Goal: Task Accomplishment & Management: Manage account settings

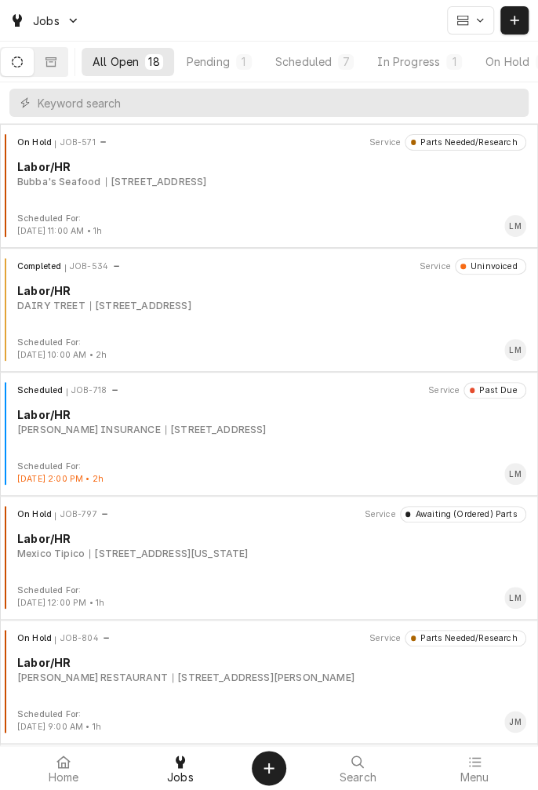
click at [230, 64] on div "Pending" at bounding box center [208, 61] width 43 height 16
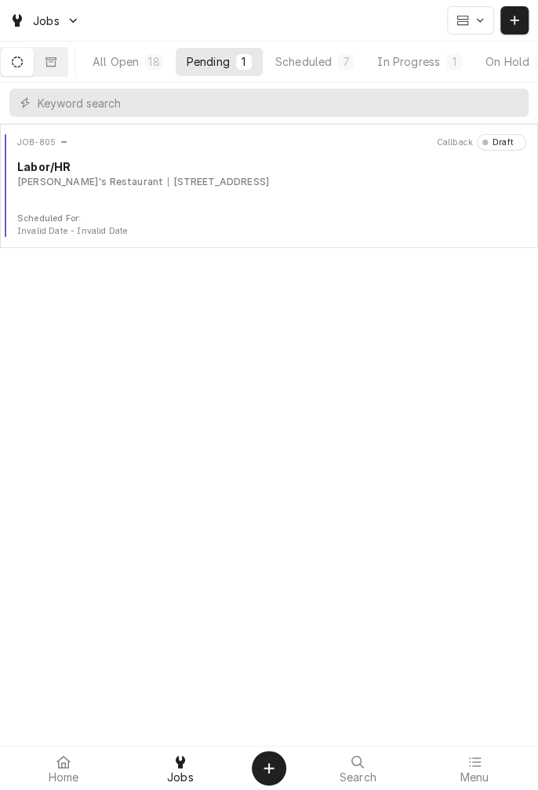
click at [136, 63] on div "All Open" at bounding box center [116, 61] width 46 height 16
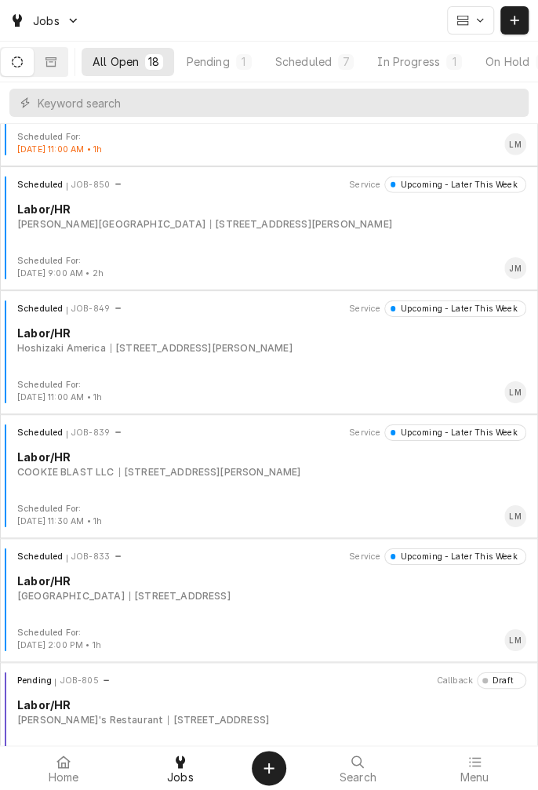
scroll to position [1609, 0]
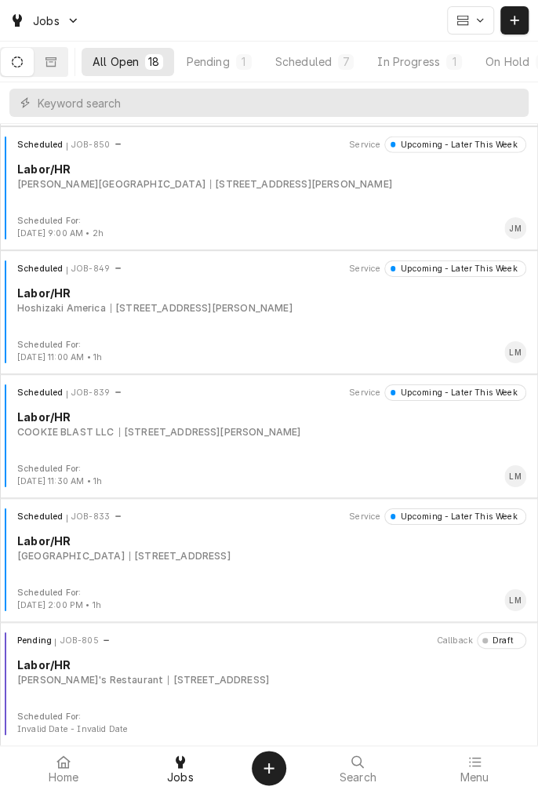
click at [439, 64] on div "In Progress" at bounding box center [408, 61] width 63 height 16
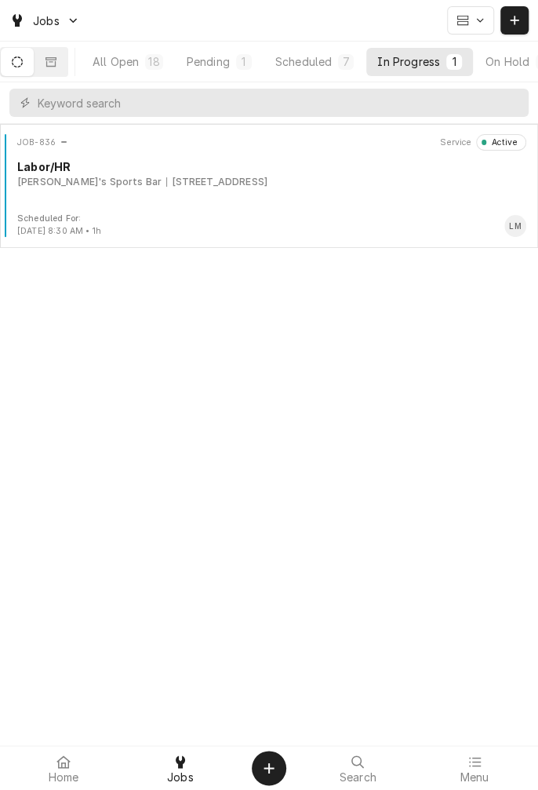
click at [166, 177] on div "[STREET_ADDRESS]" at bounding box center [216, 182] width 101 height 14
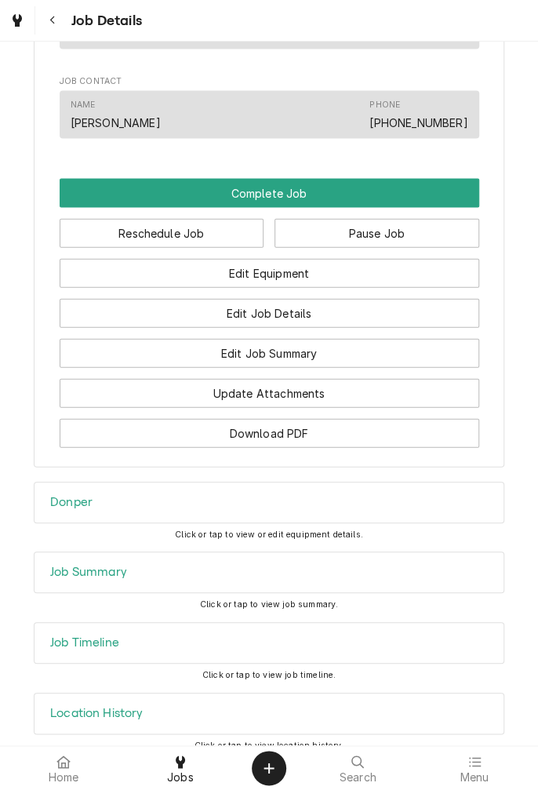
scroll to position [1035, 0]
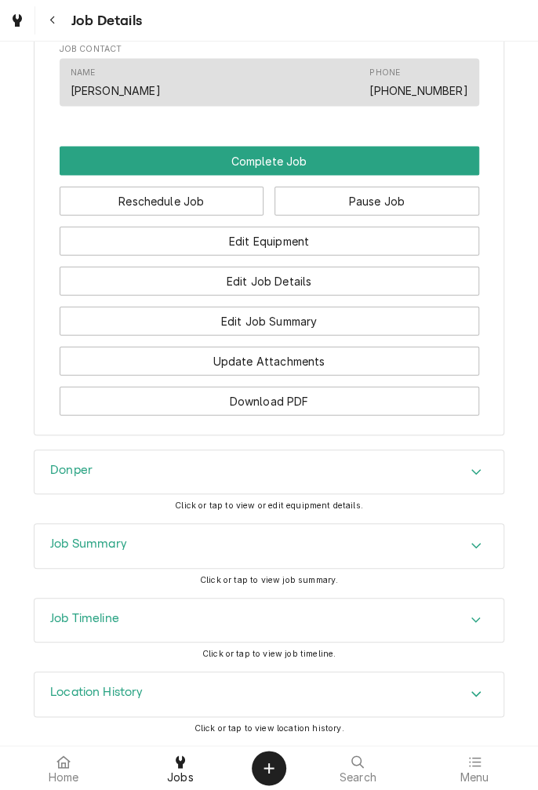
click at [463, 484] on div "Donper" at bounding box center [269, 472] width 469 height 44
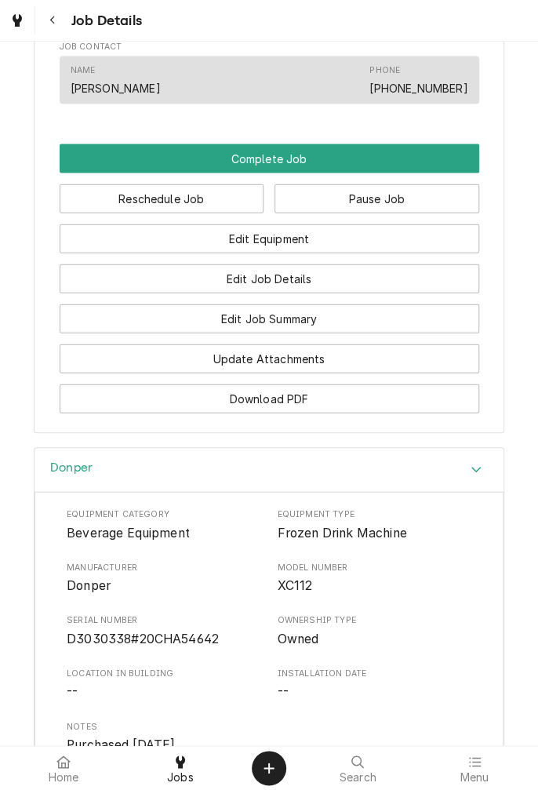
click at [320, 777] on div "Search" at bounding box center [358, 767] width 109 height 31
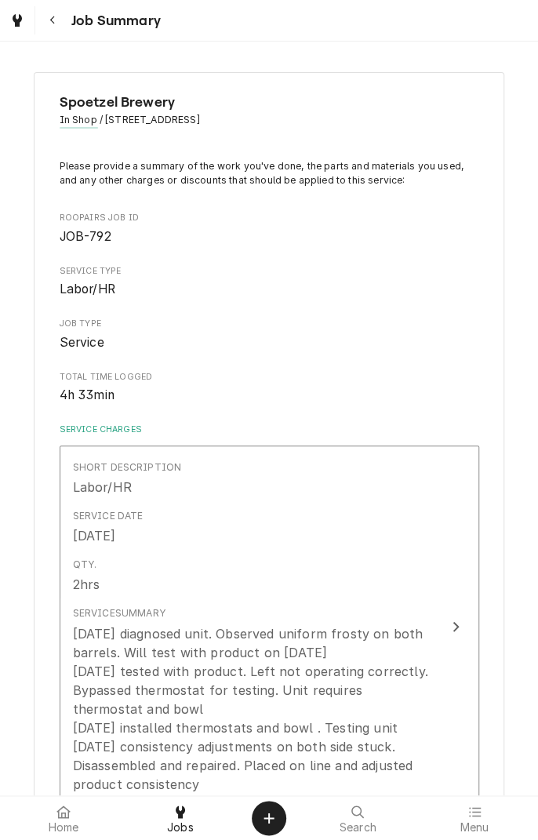
scroll to position [1307, 0]
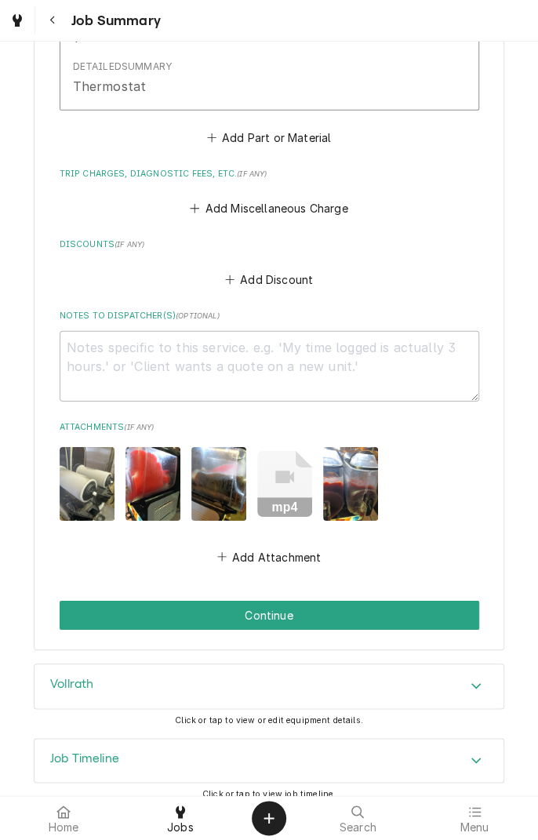
click at [52, 20] on icon "Navigate back" at bounding box center [52, 20] width 7 height 11
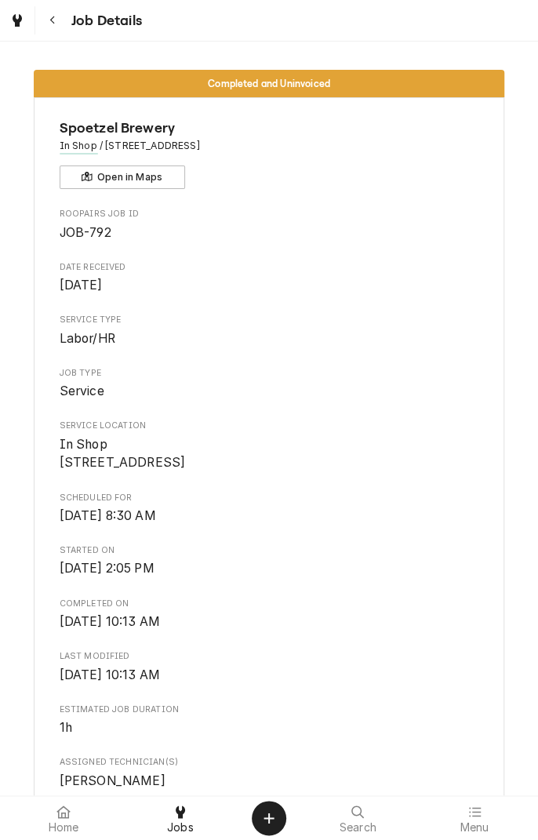
click at [55, 24] on icon "Navigate back" at bounding box center [52, 20] width 7 height 11
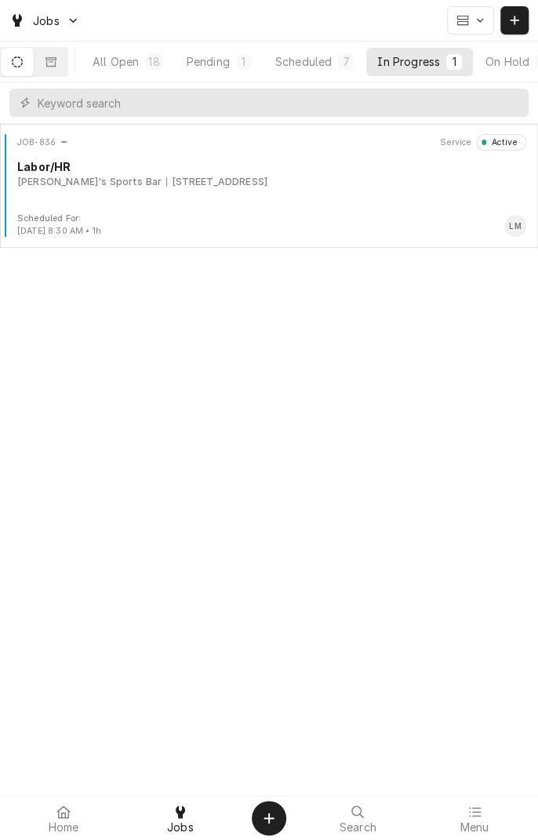
click at [264, 186] on div "[STREET_ADDRESS]" at bounding box center [216, 182] width 101 height 14
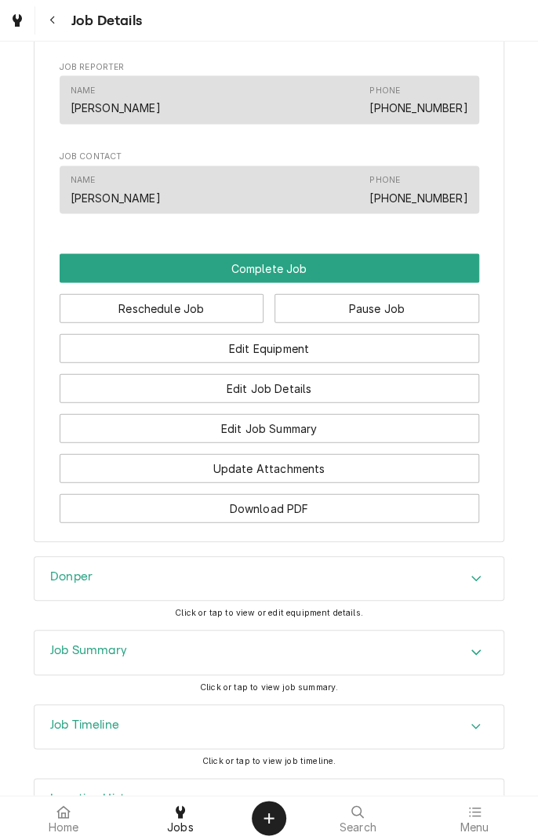
scroll to position [935, 0]
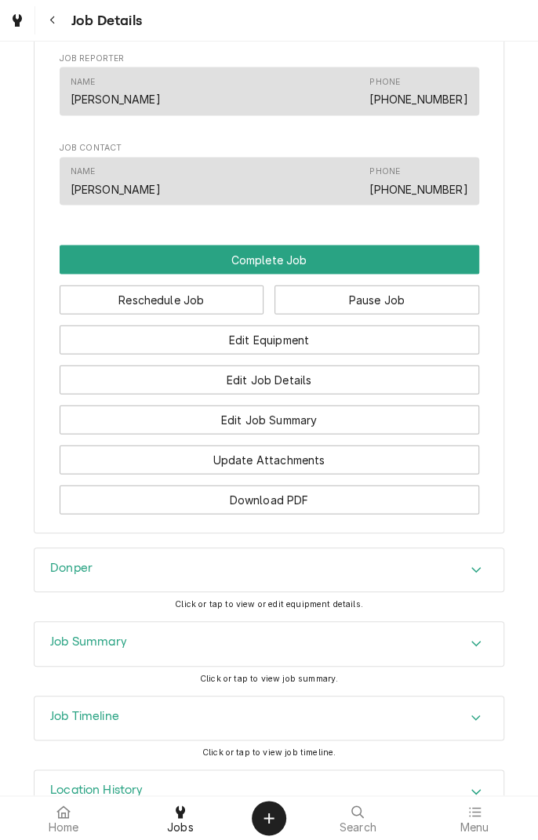
click at [462, 592] on div "Donper" at bounding box center [269, 570] width 469 height 44
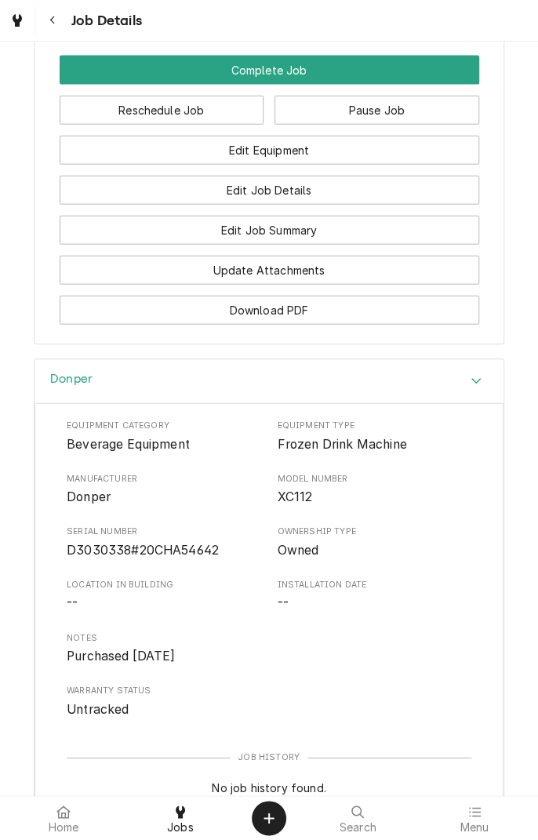
scroll to position [1129, 0]
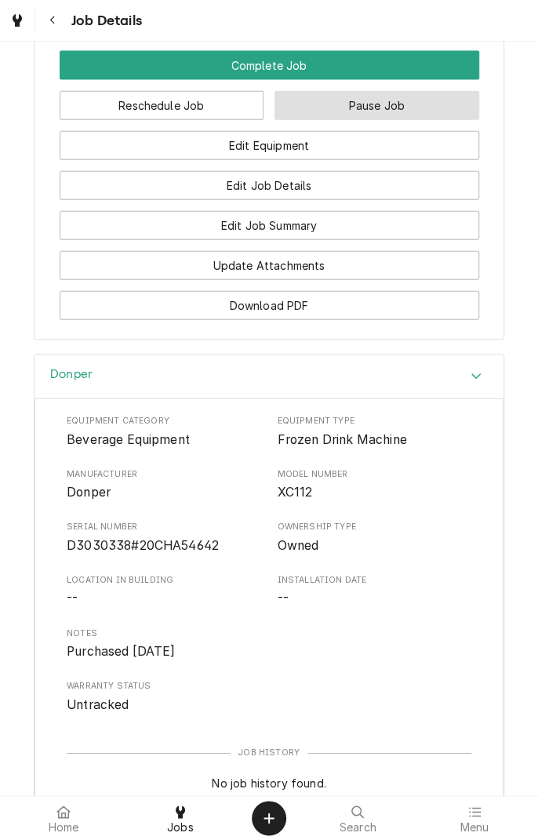
click at [380, 120] on button "Pause Job" at bounding box center [377, 105] width 205 height 29
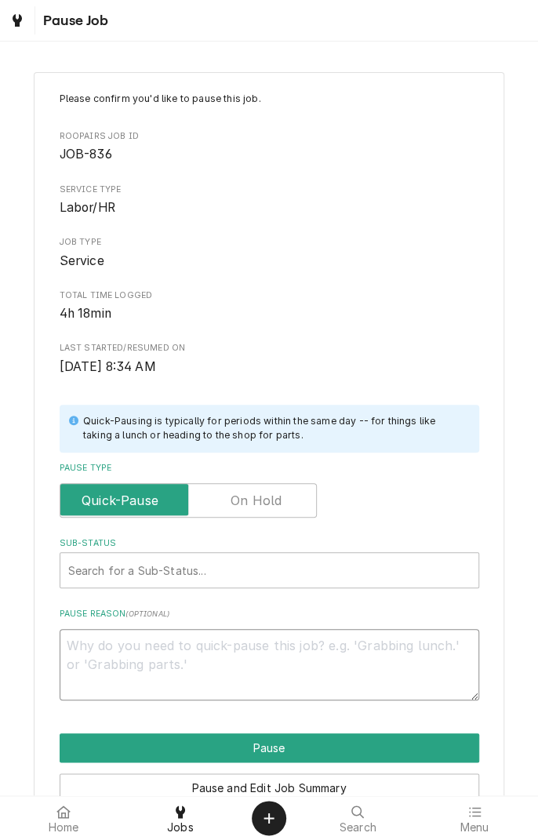
click at [255, 653] on textarea "Pause Reason ( optional )" at bounding box center [270, 664] width 420 height 71
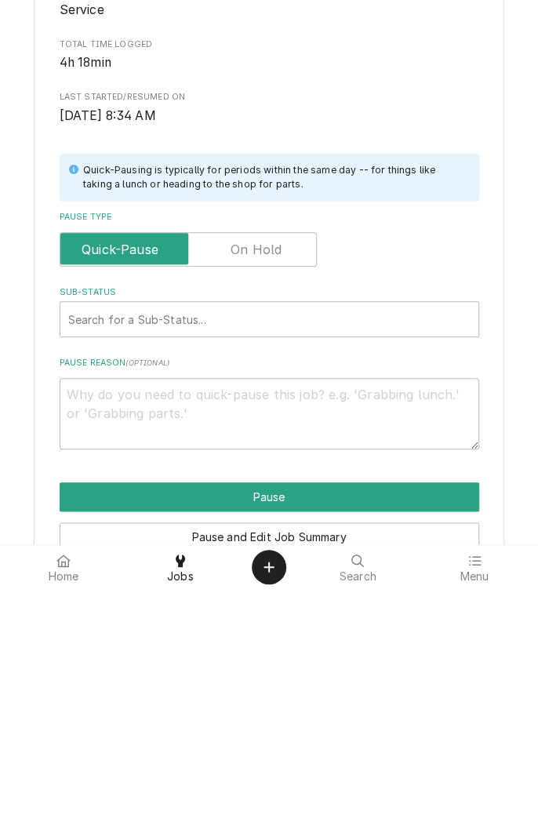
click at [425, 321] on span "4h 18min" at bounding box center [270, 313] width 420 height 19
type textarea "x"
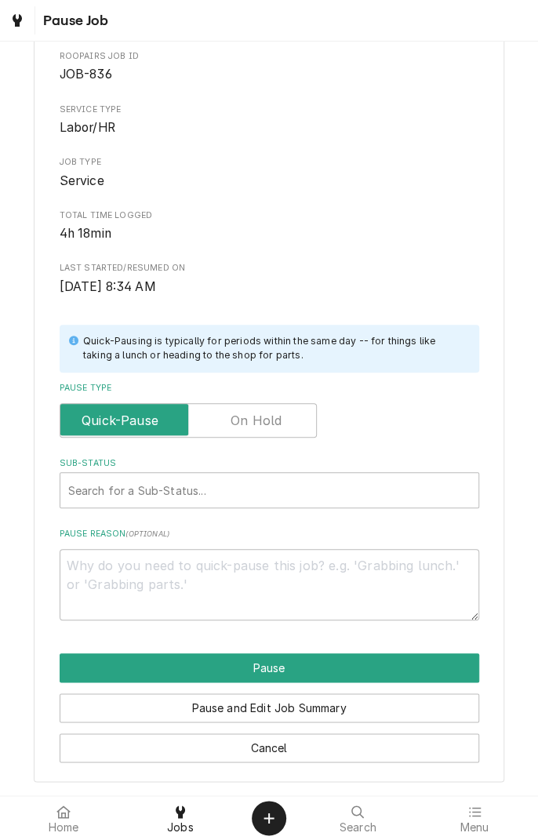
click at [315, 751] on button "Cancel" at bounding box center [270, 747] width 420 height 29
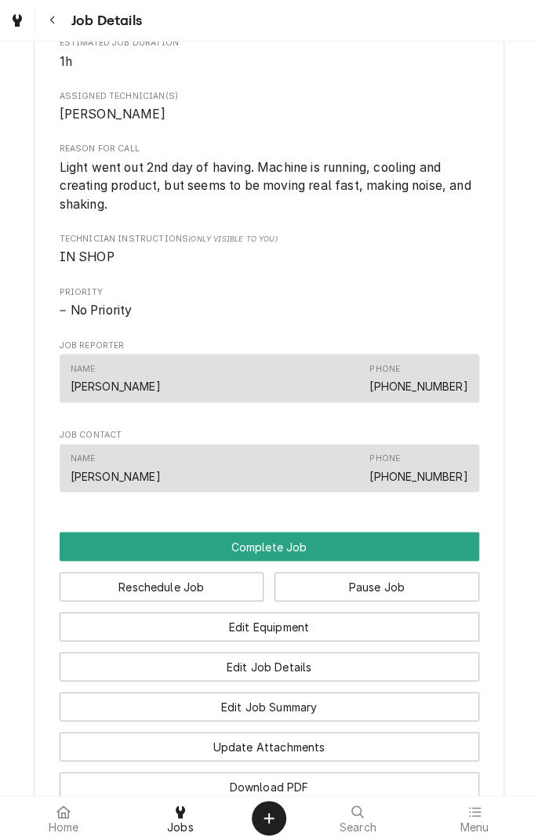
scroll to position [654, 0]
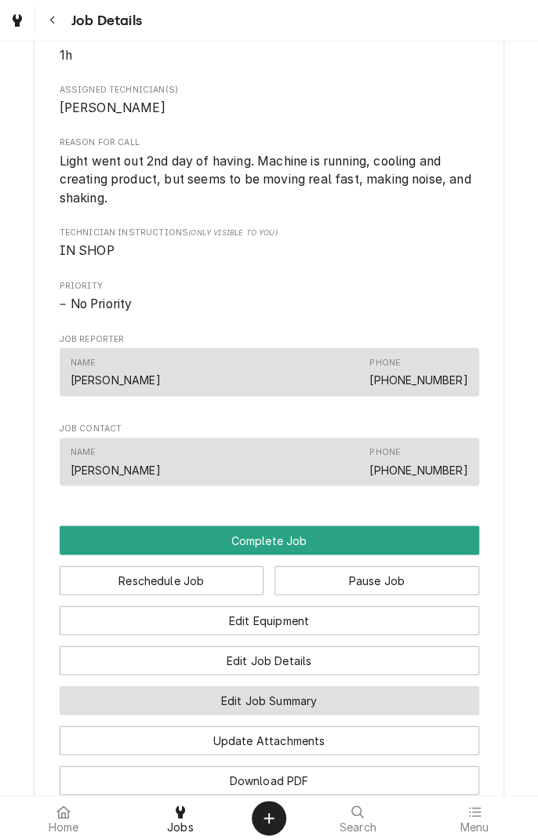
click at [383, 715] on button "Edit Job Summary" at bounding box center [270, 700] width 420 height 29
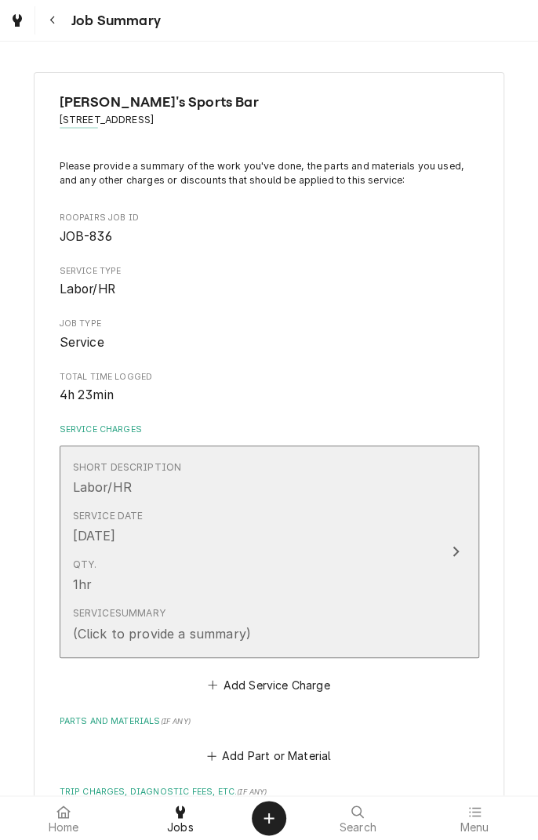
click at [270, 629] on div "Service Summary (Click to provide a summary)" at bounding box center [253, 624] width 360 height 49
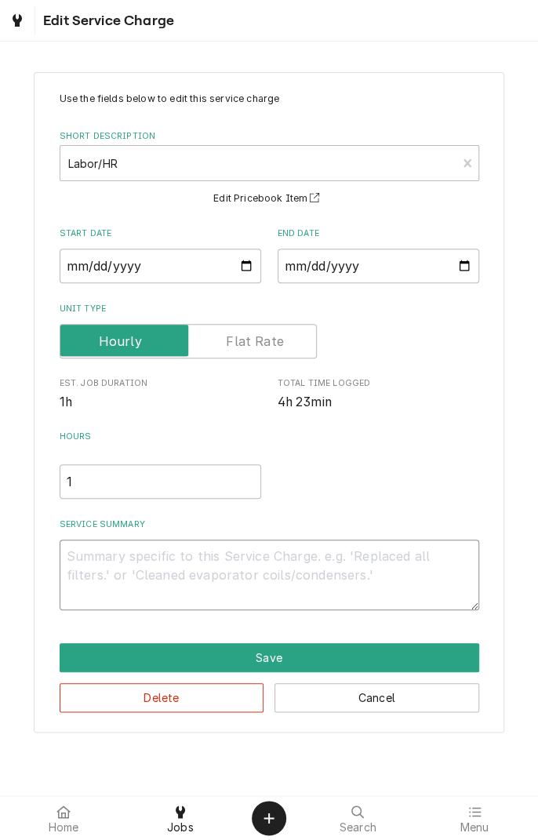
click at [134, 560] on textarea "Service Summary" at bounding box center [270, 575] width 420 height 71
type textarea "x"
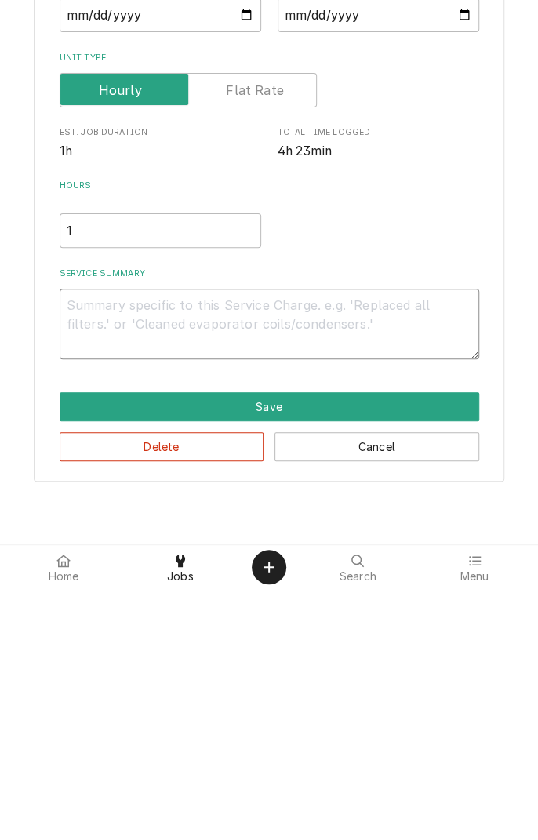
type textarea "8"
type textarea "x"
type textarea "8/"
type textarea "x"
type textarea "8/1"
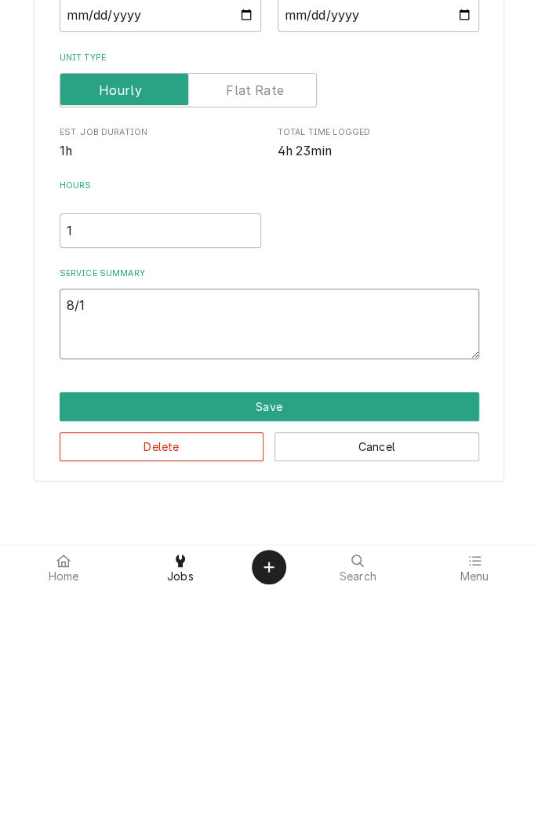
type textarea "x"
type textarea "8/16"
type textarea "x"
type textarea "8/16/"
type textarea "x"
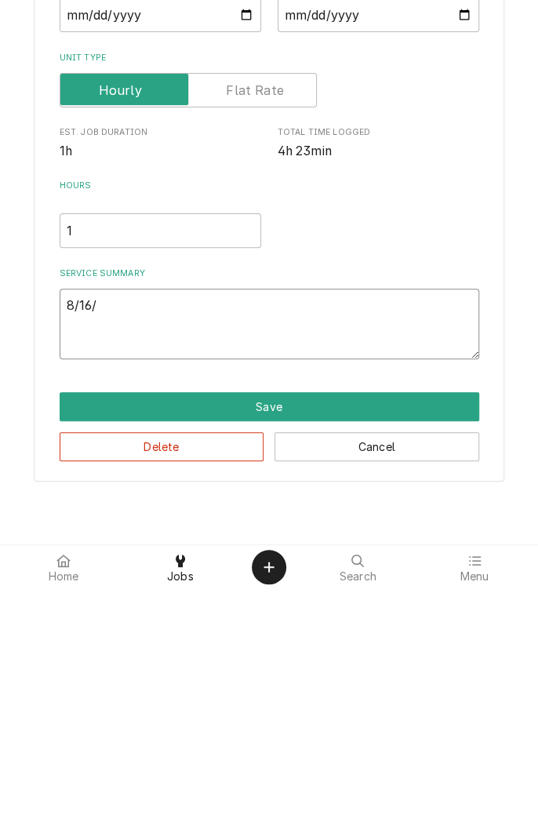
type textarea "8/16/2"
type textarea "x"
type textarea "8/16/25"
type textarea "x"
type textarea "8/16/25"
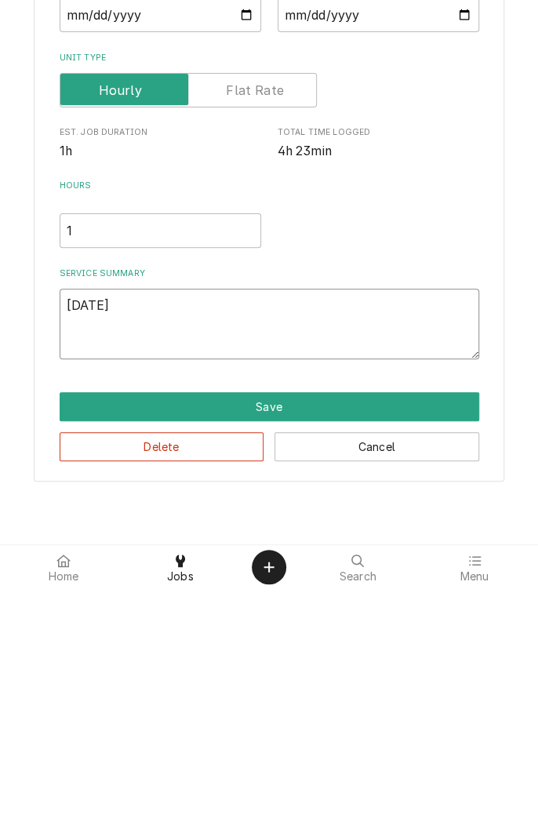
type textarea "x"
type textarea "8/16/25 d"
type textarea "x"
type textarea "8/16/25 di"
type textarea "x"
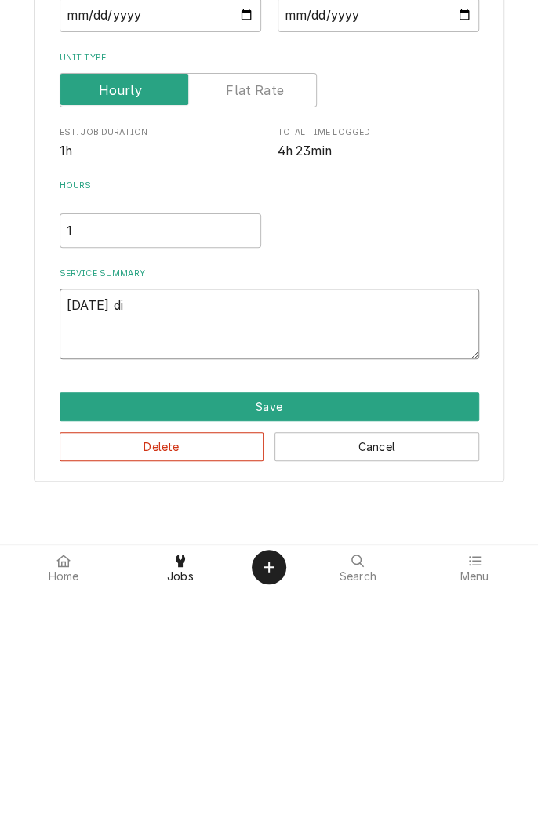
type textarea "8/16/25 dia"
type textarea "x"
type textarea "8/16/25 diag"
type textarea "x"
type textarea "8/16/25 diagn"
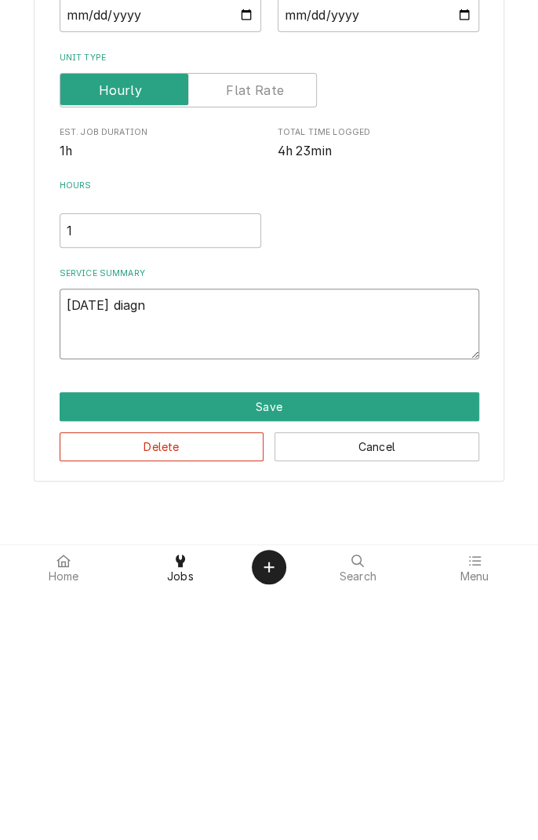
type textarea "x"
type textarea "8/16/25 diagno"
type textarea "x"
type textarea "8/16/25 diagnosed"
type textarea "x"
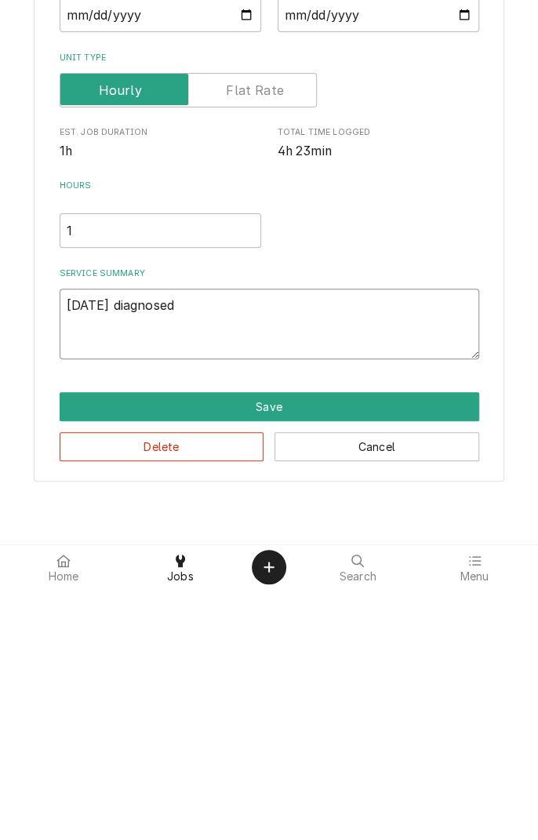
type textarea "8/16/25 diagnosed s"
type textarea "x"
type textarea "8/16/25 diagnosed sl"
type textarea "x"
type textarea "8/16/25 diagnosed slu"
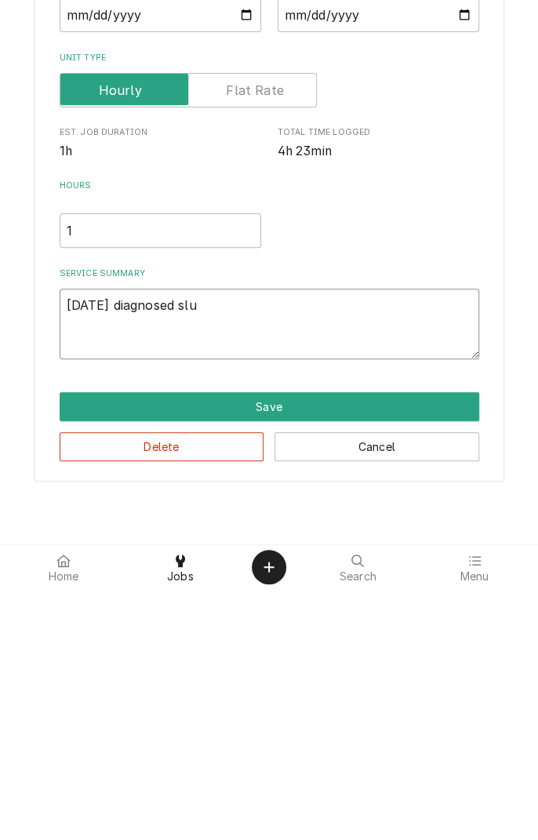
type textarea "x"
type textarea "8/16/25 diagnosed slus"
type textarea "x"
type textarea "8/16/25 diagnosed slush"
type textarea "x"
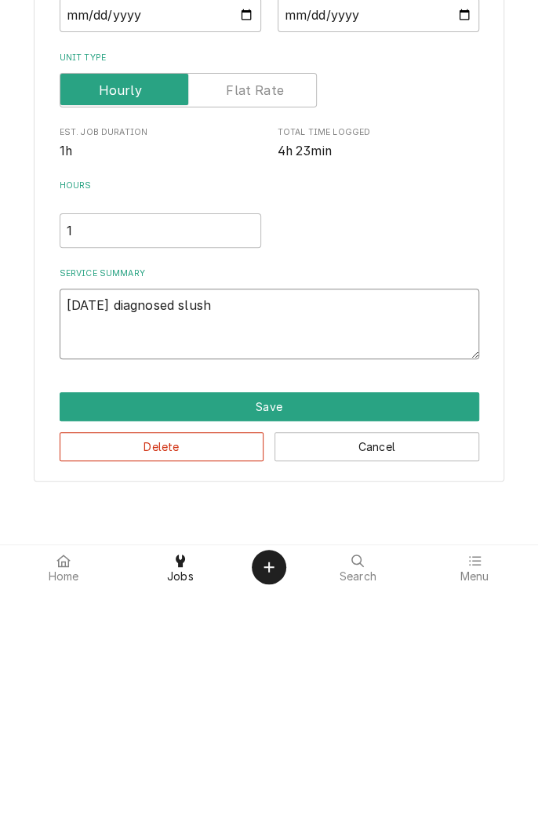
type textarea "8/16/25 diagnosed slushy"
type textarea "x"
type textarea "8/16/25 diagnosed slushy"
type textarea "x"
type textarea "8/16/25 diagnosed slushy m"
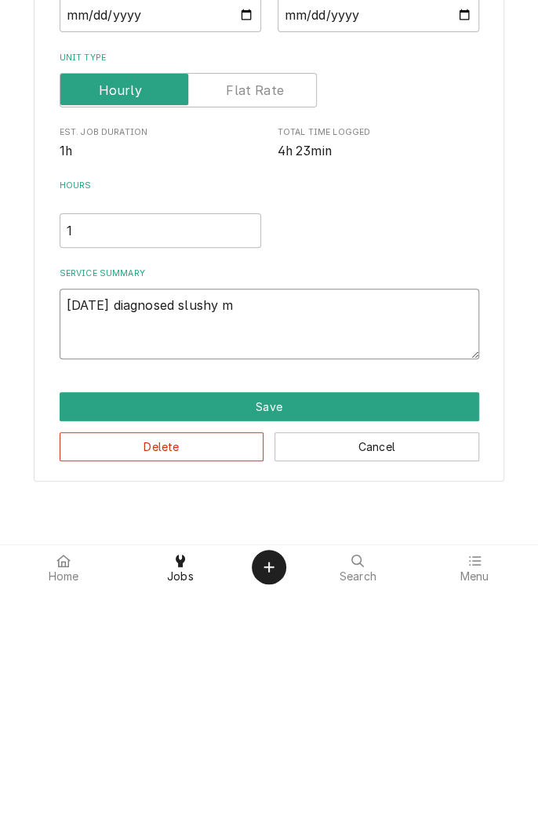
type textarea "x"
type textarea "8/16/25 diagnosed slushy ma"
type textarea "x"
type textarea "8/16/25 diagnosed slushy mac"
type textarea "x"
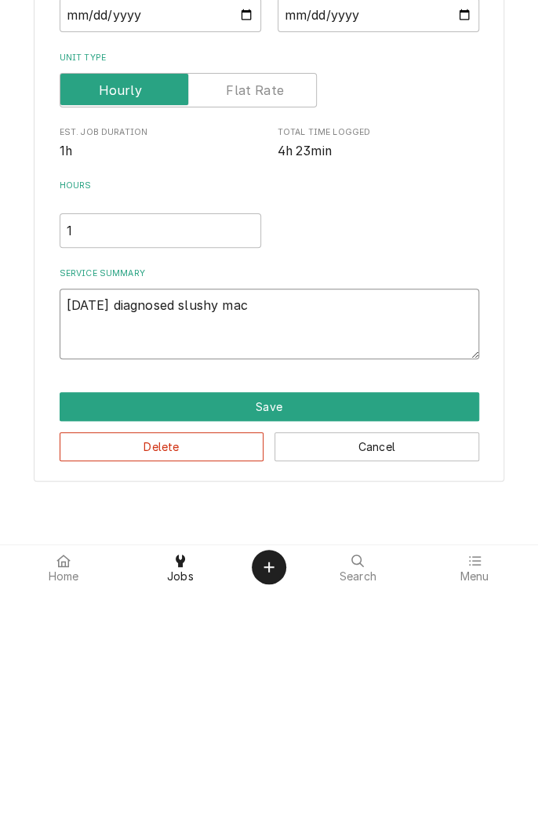
type textarea "8/16/25 diagnosed slushy mach"
type textarea "x"
type textarea "8/16/25 diagnosed slushy machi"
type textarea "x"
type textarea "8/16/25 diagnosed slushy machin"
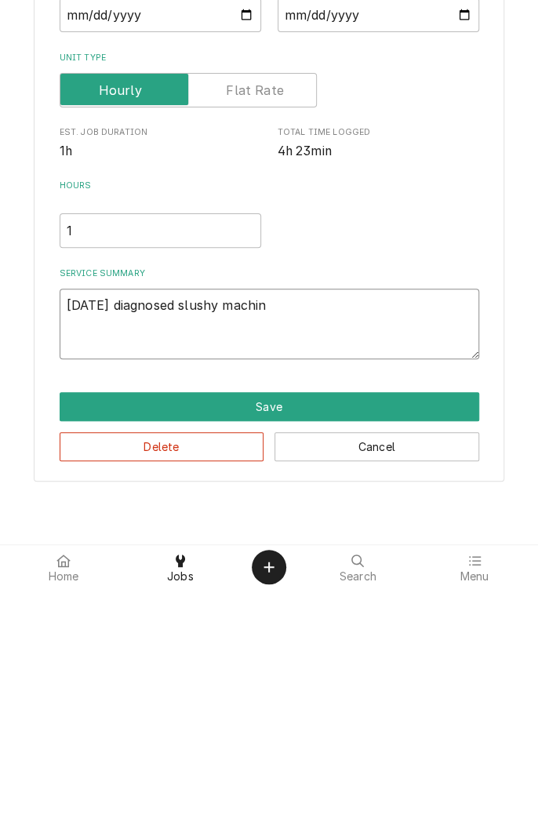
type textarea "x"
type textarea "8/16/25 diagnosed slushy machine"
type textarea "x"
type textarea "8/16/25 diagnosed slushy machine."
type textarea "x"
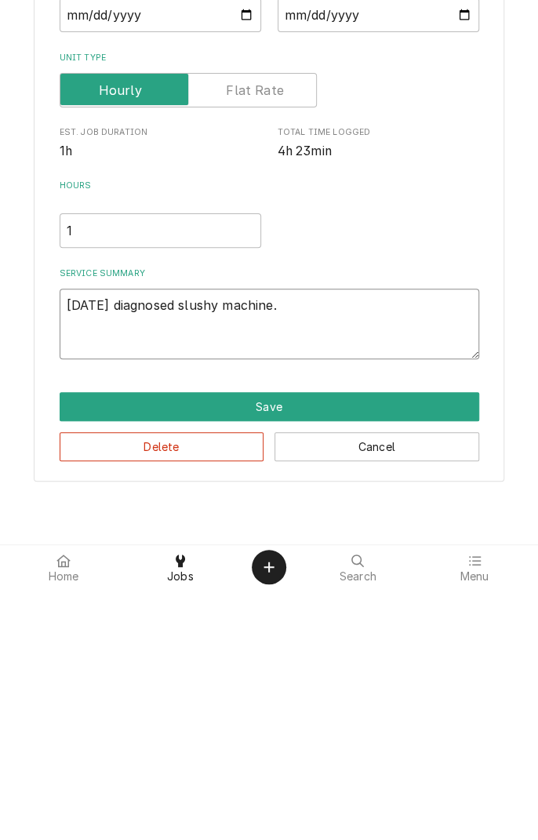
type textarea "8/16/25 diagnosed slushy machine."
type textarea "x"
type textarea "8/16/25 diagnosed slushy machine. A"
type textarea "x"
type textarea "8/16/25 diagnosed slushy machine. Ab"
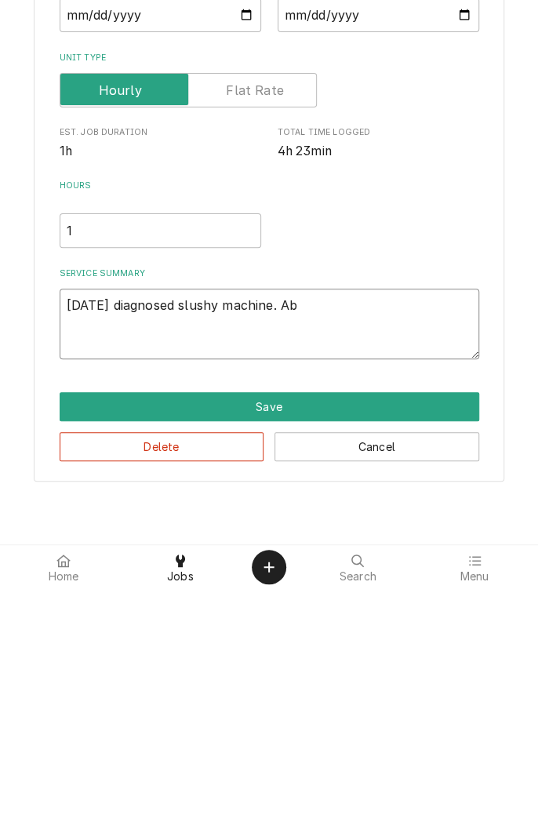
type textarea "x"
type textarea "8/16/25 diagnosed slushy machine. Abl"
type textarea "x"
type textarea "8/16/25 diagnosed slushy machine. Able"
type textarea "x"
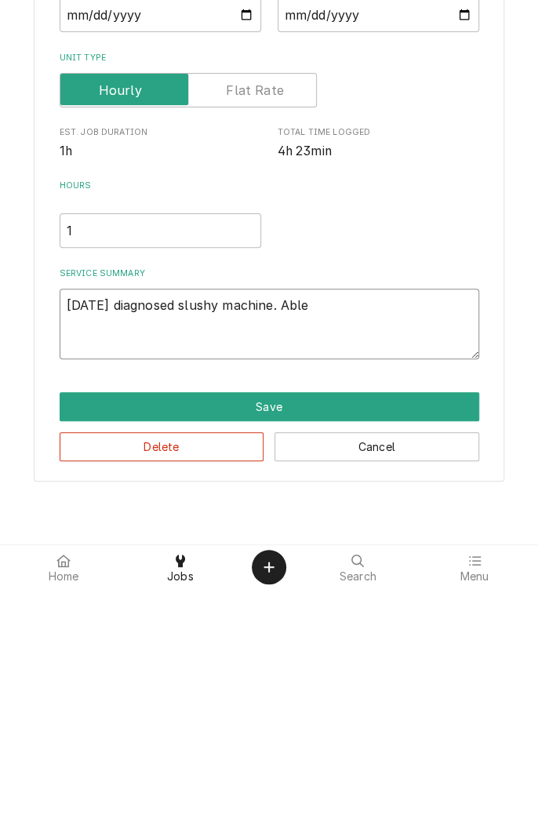
type textarea "8/16/25 diagnosed slushy machine. Able"
type textarea "x"
type textarea "8/16/25 diagnosed slushy machine. Able t"
type textarea "x"
type textarea "8/16/25 diagnosed slushy machine. Able to"
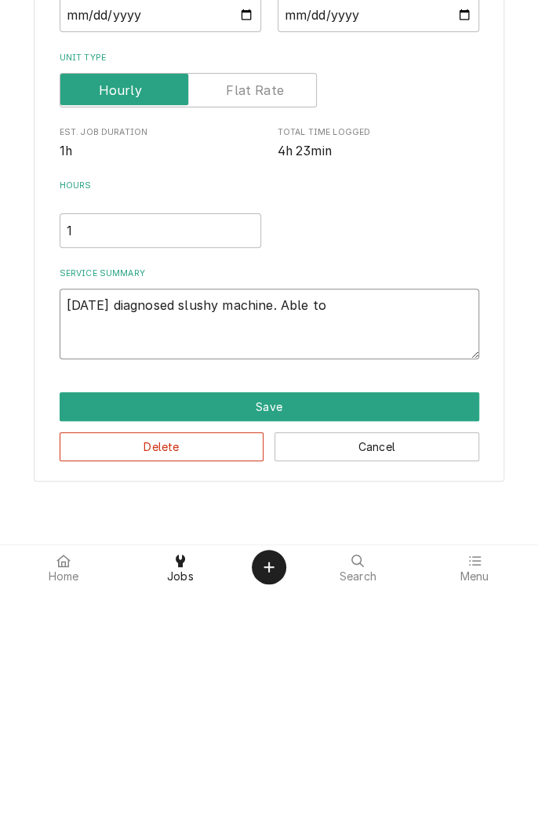
type textarea "x"
type textarea "8/16/25 diagnosed slushy machine. Able to"
type textarea "x"
type textarea "8/16/25 diagnosed slushy machine. Able to h"
type textarea "x"
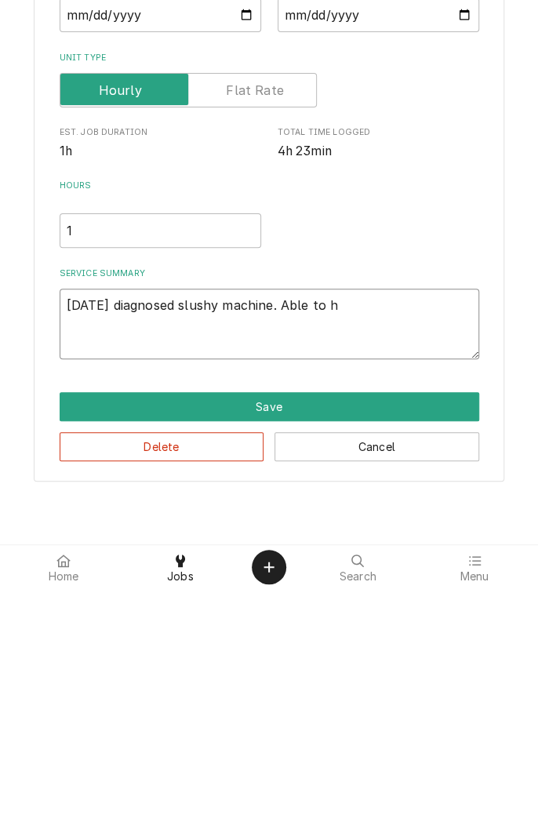
type textarea "8/16/25 diagnosed slushy machine. Able to ho"
type textarea "x"
type textarea "8/16/25 diagnosed slushy machine. Able to hol"
type textarea "x"
type textarea "8/16/25 diagnosed slushy machine. Able to hold"
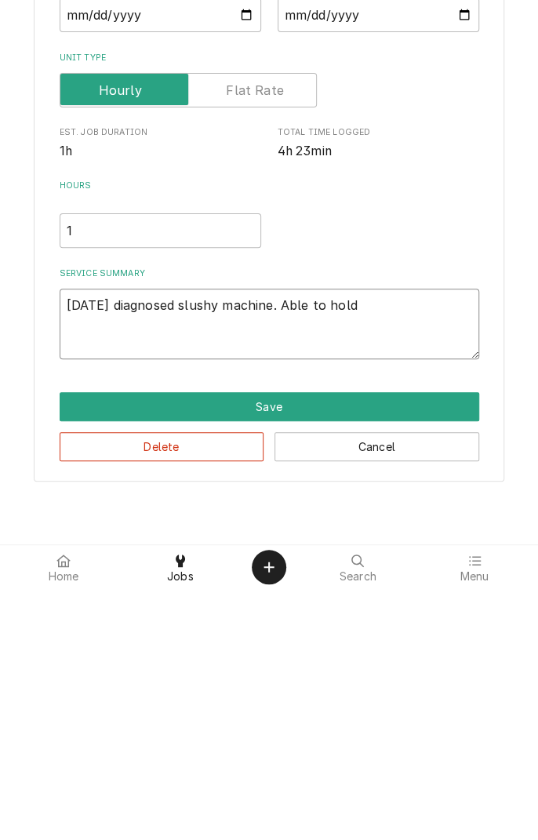
type textarea "x"
type textarea "8/16/25 diagnosed slushy machine. Able to hol"
type textarea "x"
type textarea "8/16/25 diagnosed slushy machine. Able to ho"
type textarea "x"
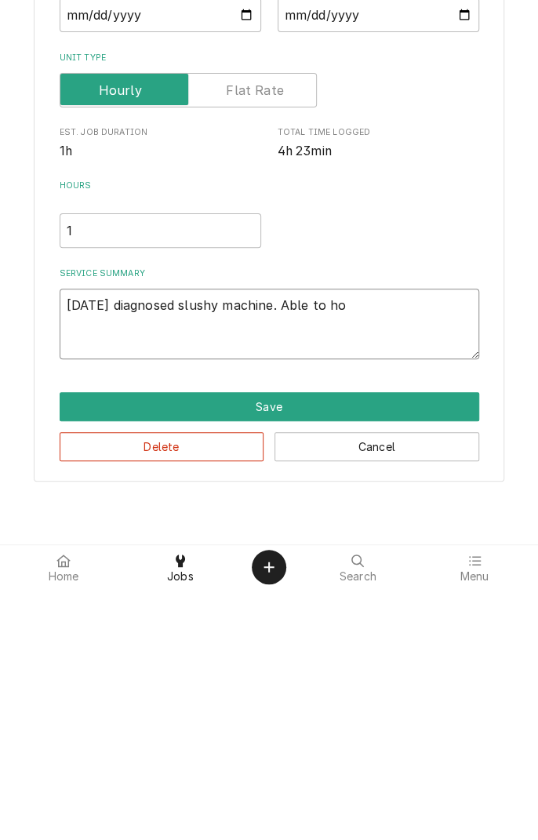
type textarea "8/16/25 diagnosed slushy machine. Able to h"
type textarea "x"
type textarea "8/16/25 diagnosed slushy machine. Able to"
type textarea "x"
type textarea "8/16/25 diagnosed slushy machine. Able to p"
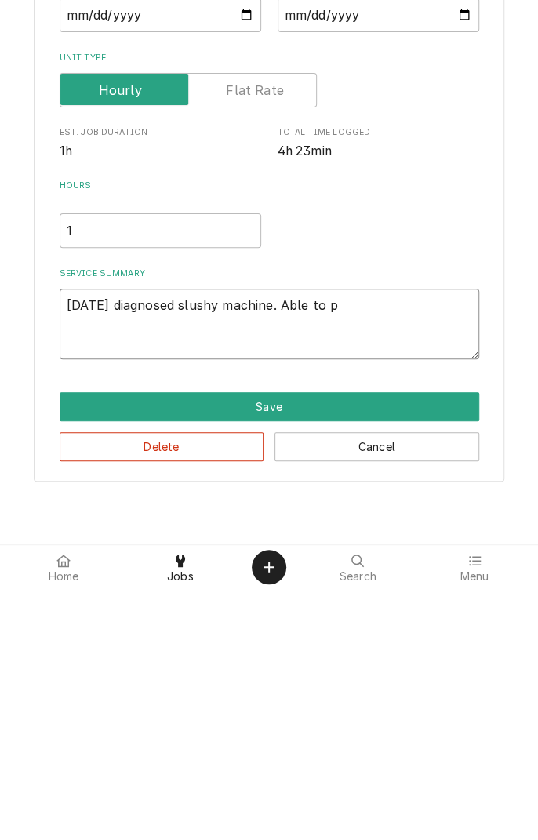
type textarea "x"
type textarea "8/16/25 diagnosed slushy machine. Able to ph"
type textarea "x"
type textarea "8/16/25 diagnosed slushy machine. Able to phy"
type textarea "x"
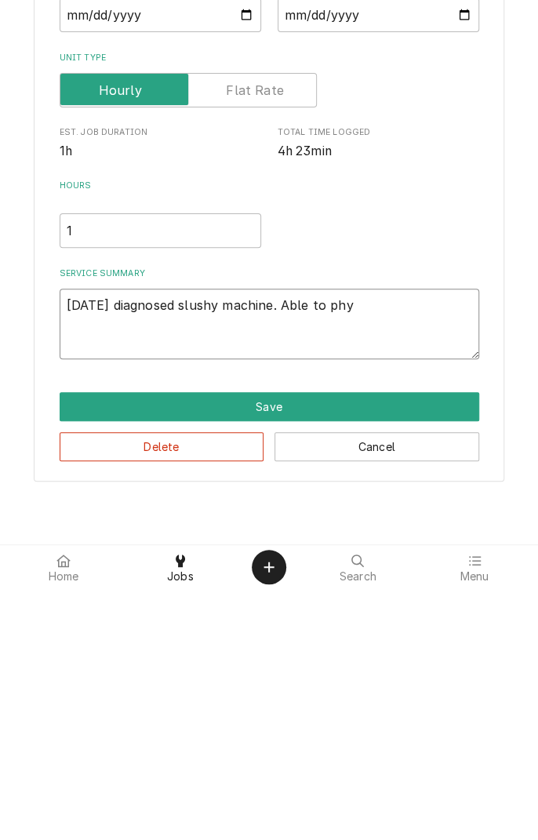
type textarea "8/16/25 diagnosed slushy machine. Able to phys"
type textarea "x"
type textarea "8/16/25 diagnosed slushy machine. Able to physically"
type textarea "x"
type textarea "8/16/25 diagnosed slushy machine. Able to physically h"
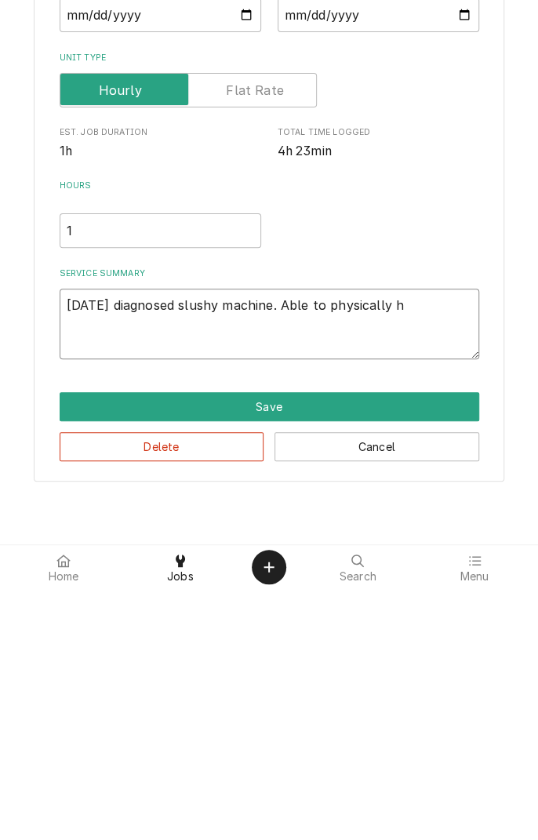
type textarea "x"
type textarea "8/16/25 diagnosed slushy machine. Able to physically ho"
type textarea "x"
type textarea "8/16/25 diagnosed slushy machine. Able to physically hol"
type textarea "x"
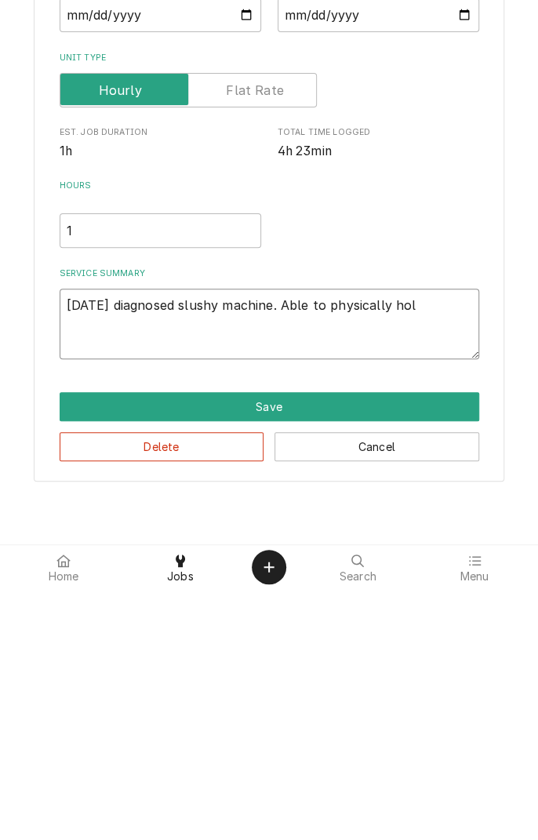
type textarea "8/16/25 diagnosed slushy machine. Able to physically hold"
type textarea "x"
type textarea "8/16/25 diagnosed slushy machine. Able to physically hold"
type textarea "x"
type textarea "8/16/25 diagnosed slushy machine. Able to physically hold r"
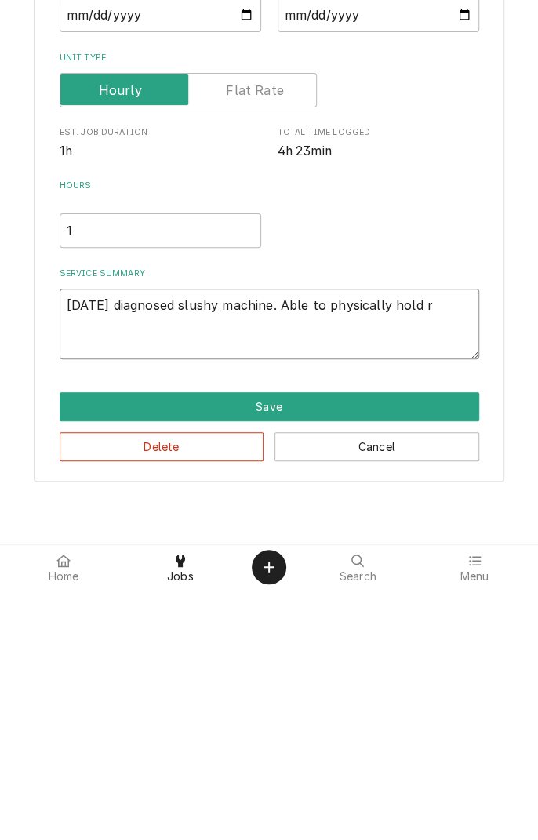
type textarea "x"
type textarea "8/16/25 diagnosed slushy machine. Able to physically hold ro"
type textarea "x"
type textarea "8/16/25 diagnosed slushy machine. Able to physically hold rot"
type textarea "x"
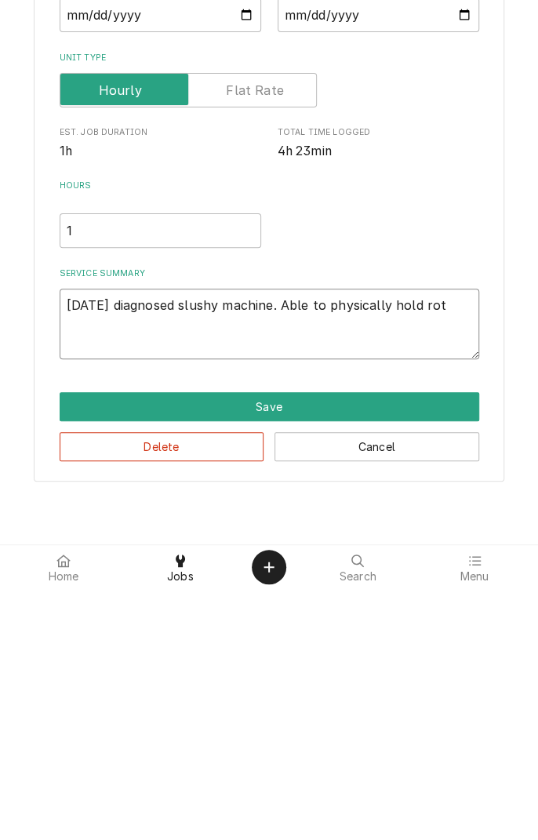
type textarea "8/16/25 diagnosed slushy machine. Able to physically hold rota"
type textarea "x"
type textarea "8/16/25 diagnosed slushy machine. Able to physically hold rotat"
type textarea "x"
type textarea "8/16/25 diagnosed slushy machine. Able to physically hold rotato"
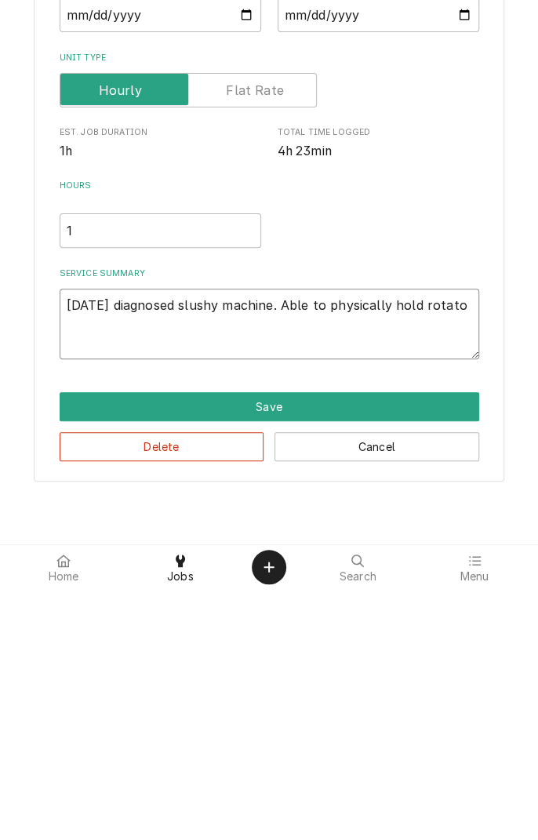
type textarea "x"
type textarea "8/16/25 diagnosed slushy machine. Able to physically hold rotator"
type textarea "x"
type textarea "8/16/25 diagnosed slushy machine. Able to physically hold rotator"
type textarea "x"
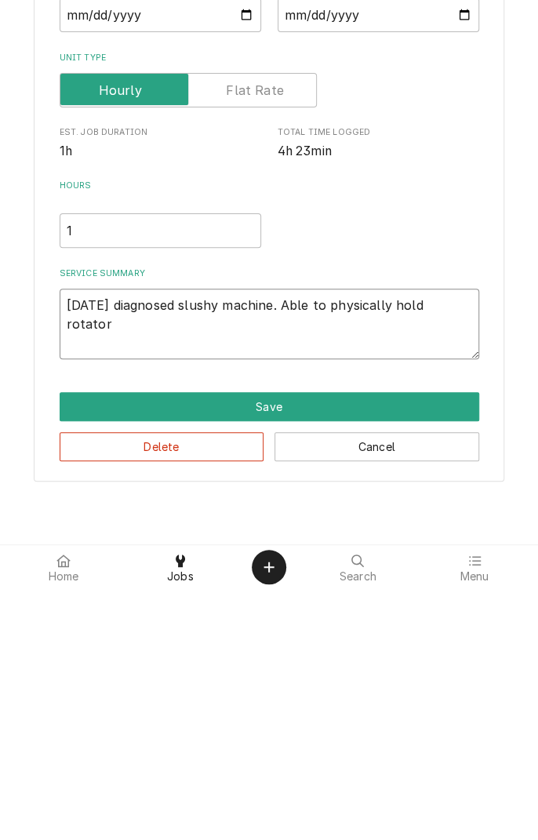
type textarea "8/16/25 diagnosed slushy machine. Able to physically hold rotator s"
type textarea "x"
type textarea "8/16/25 diagnosed slushy machine. Able to physically hold rotator st"
type textarea "x"
type textarea "8/16/25 diagnosed slushy machine. Able to physically hold rotator sta"
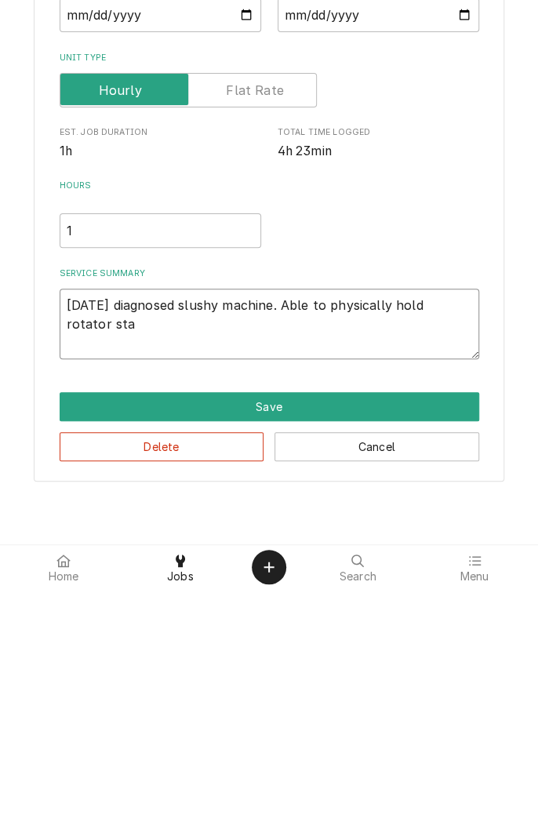
type textarea "x"
type textarea "8/16/25 diagnosed slushy machine. Able to physically hold rotator stat"
type textarea "x"
type textarea "8/16/25 diagnosed slushy machine. Able to physically hold rotator stati"
type textarea "x"
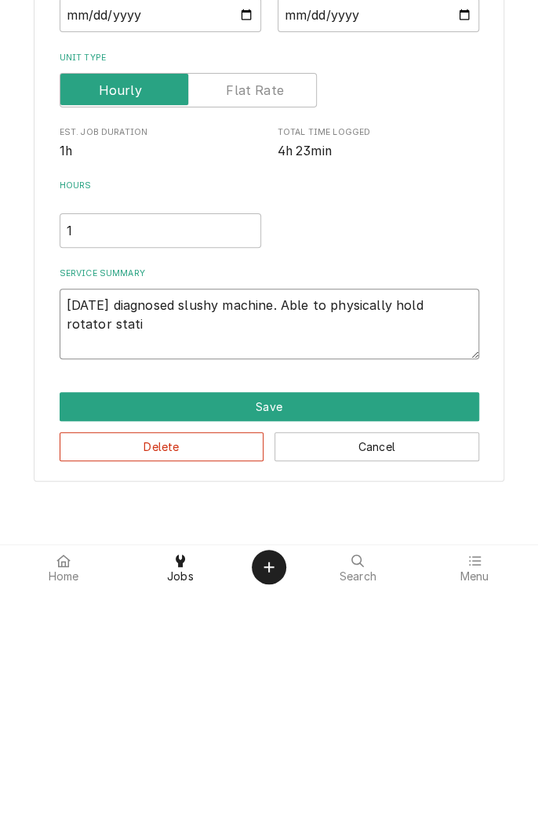
type textarea "8/16/25 diagnosed slushy machine. Able to physically hold rotator statio"
type textarea "x"
type textarea "8/16/25 diagnosed slushy machine. Able to physically hold rotator station"
type textarea "x"
type textarea "8/16/25 diagnosed slushy machine. Able to physically hold rotator stationa"
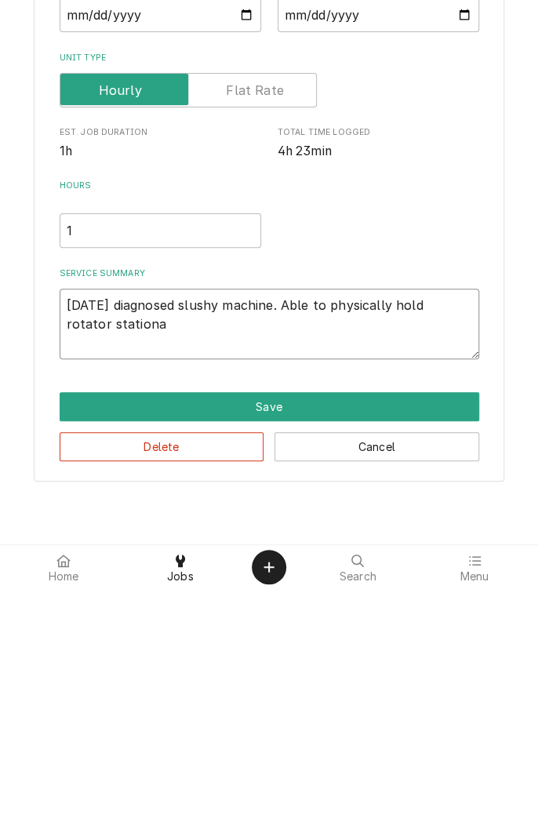
type textarea "x"
type textarea "8/16/25 diagnosed slushy machine. Able to physically hold rotator stationar"
type textarea "x"
type textarea "8/16/25 diagnosed slushy machine. Able to physically hold rotator stationary"
type textarea "x"
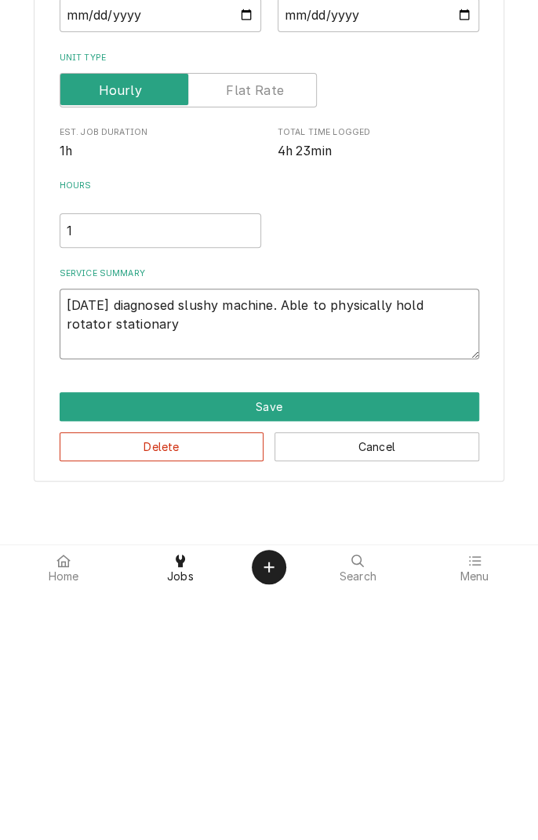
type textarea "8/16/25 diagnosed slushy machine. Able to physically hold rotator stationary"
type textarea "x"
type textarea "8/16/25 diagnosed slushy machine. Able to physically hold rotator stationary"
type textarea "x"
type textarea "8/16/25 diagnosed slushy machine. Able to physically hold rotator stationary."
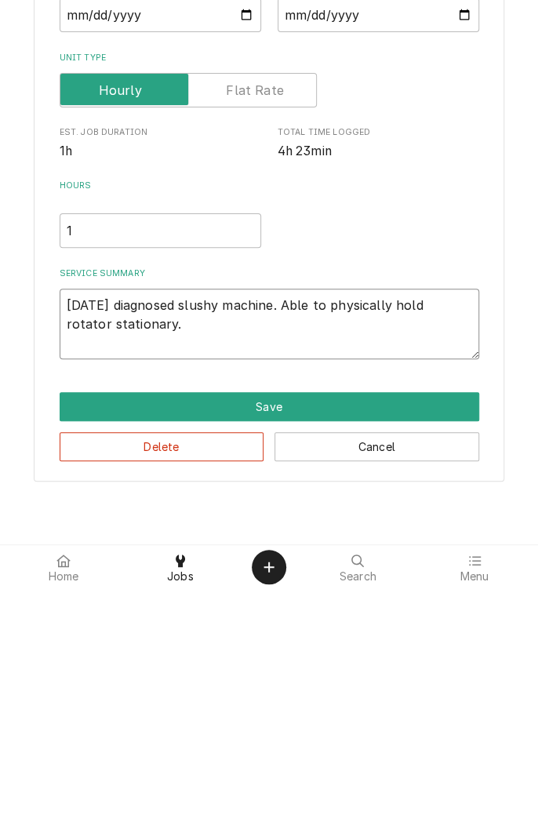
type textarea "x"
type textarea "8/16/25 diagnosed slushy machine. Able to physically hold rotator stationary."
type textarea "x"
type textarea "8/16/25 diagnosed slushy machine. Able to physically hold rotator stationary. W"
type textarea "x"
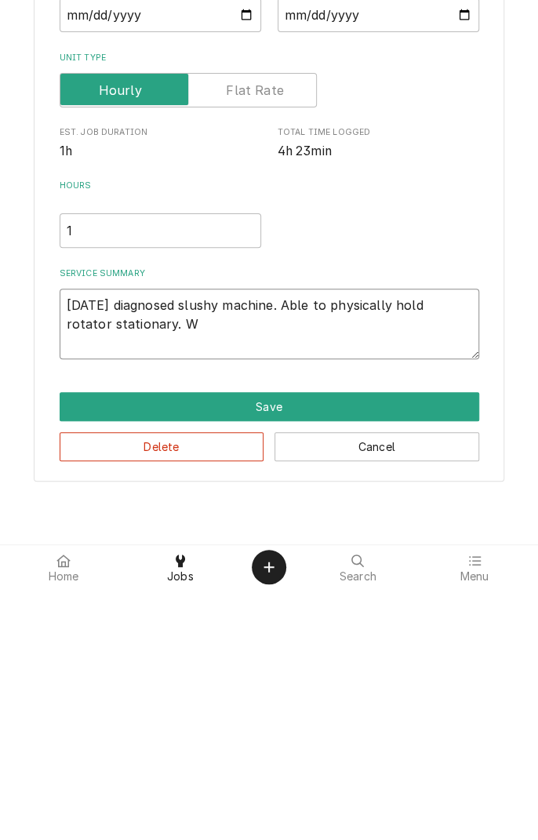
type textarea "8/16/25 diagnosed slushy machine. Able to physically hold rotator stationary. Wi"
type textarea "x"
type textarea "8/16/25 diagnosed slushy machine. Able to physically hold rotator stationary. W…"
type textarea "x"
type textarea "8/16/25 diagnosed slushy machine. Able to physically hold rotator stationary. W…"
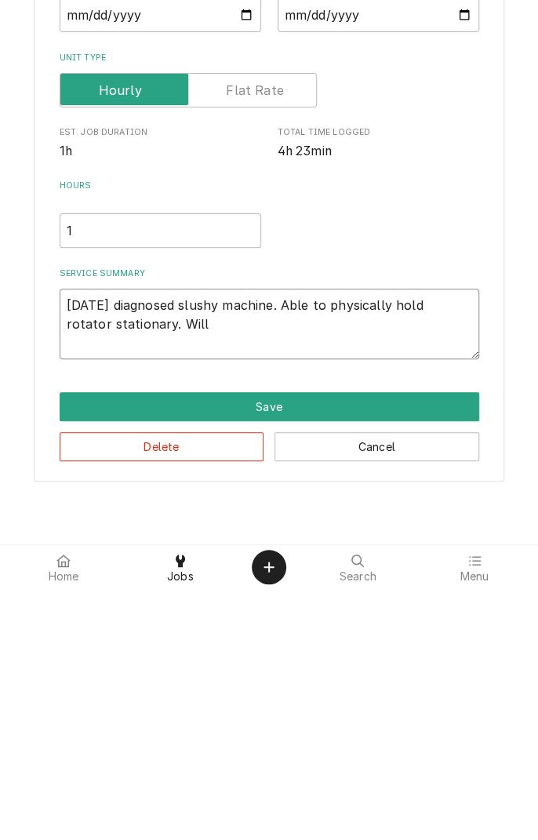
type textarea "x"
type textarea "8/16/25 diagnosed slushy machine. Able to physically hold rotator stationary. W…"
type textarea "x"
type textarea "8/16/25 diagnosed slushy machine. Able to physically hold rotator stationary. W…"
type textarea "x"
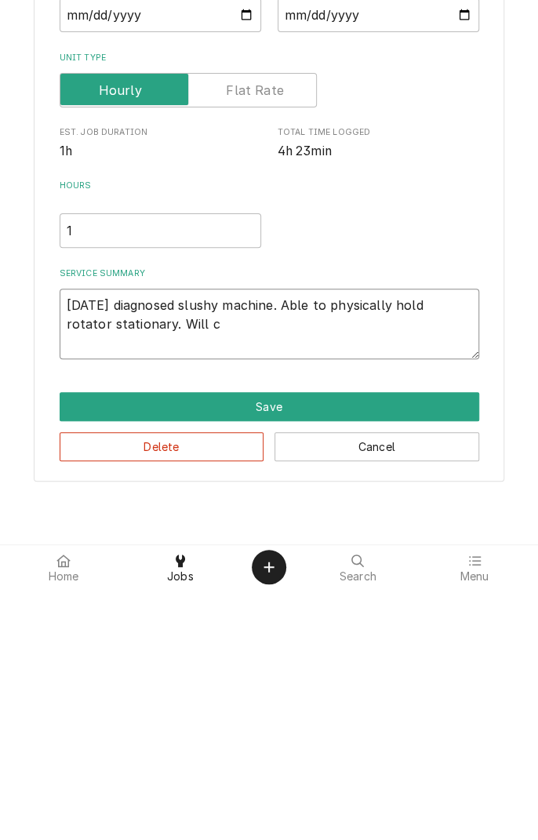
type textarea "8/16/25 diagnosed slushy machine. Able to physically hold rotator stationary. W…"
type textarea "x"
type textarea "8/16/25 diagnosed slushy machine. Able to physically hold rotator stationary. W…"
type textarea "x"
type textarea "8/16/25 diagnosed slushy machine. Able to physically hold rotator stationary. W…"
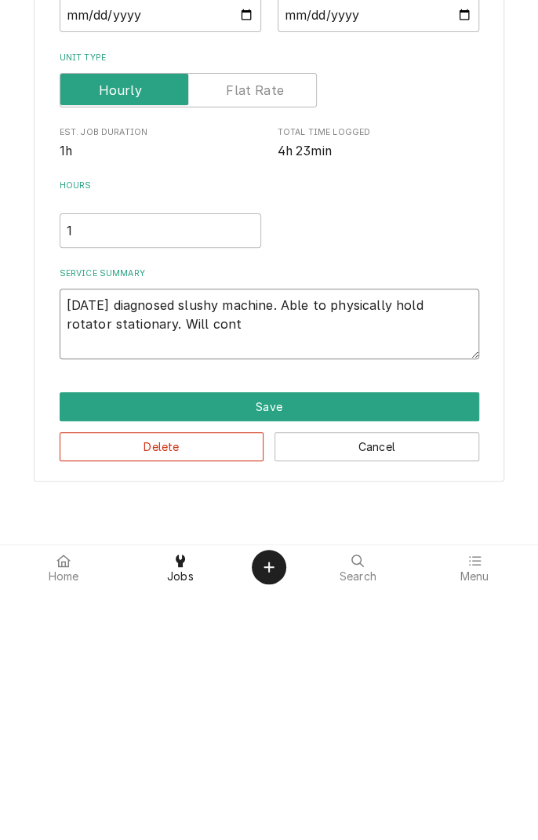
type textarea "x"
type textarea "8/16/25 diagnosed slushy machine. Able to physically hold rotator stationary. W…"
type textarea "x"
type textarea "8/16/25 diagnosed slushy machine. Able to physically hold rotator stationary. W…"
type textarea "x"
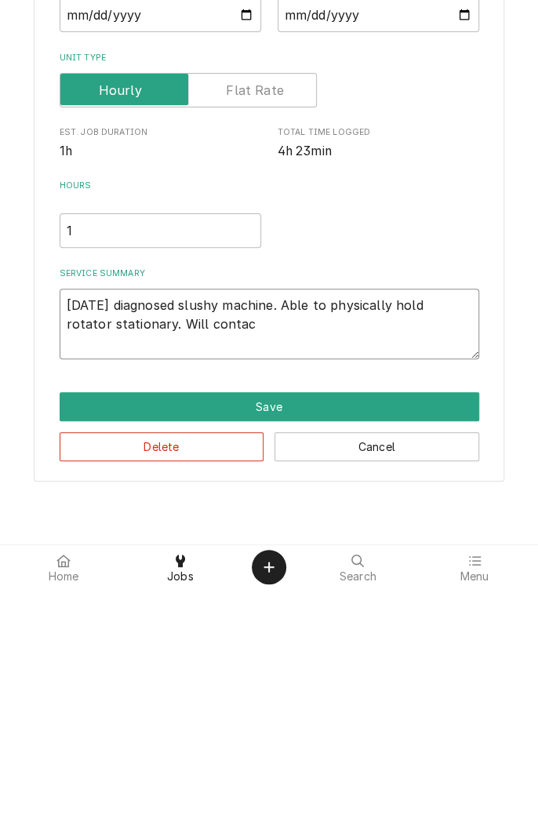
type textarea "8/16/25 diagnosed slushy machine. Able to physically hold rotator stationary. W…"
type textarea "x"
type textarea "8/16/25 diagnosed slushy machine. Able to physically hold rotator stationary. W…"
type textarea "x"
type textarea "8/16/25 diagnosed slushy machine. Able to physically hold rotator stationary. W…"
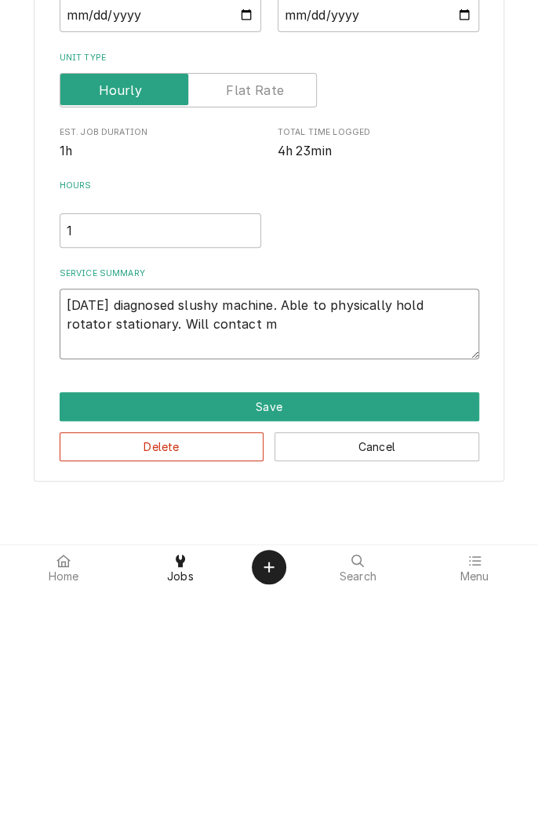
type textarea "x"
type textarea "8/16/25 diagnosed slushy machine. Able to physically hold rotator stationary. W…"
type textarea "x"
type textarea "8/16/25 diagnosed slushy machine. Able to physically hold rotator stationary. W…"
type textarea "x"
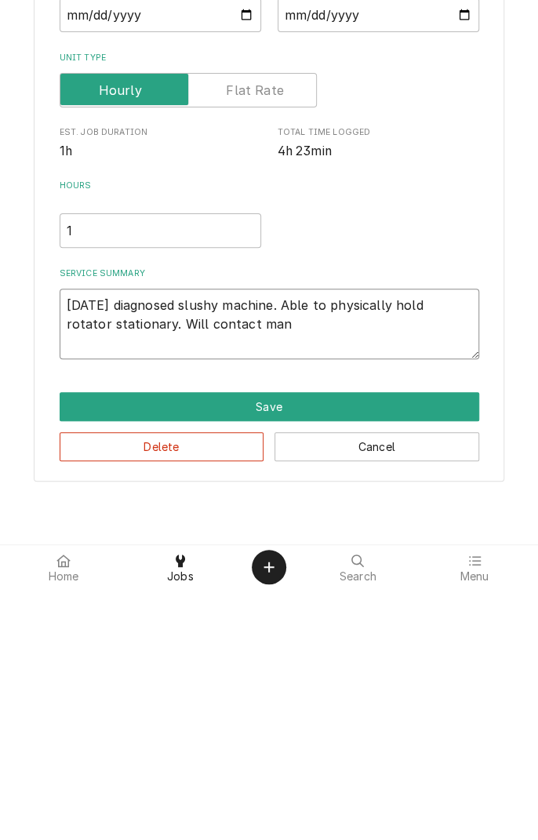
type textarea "8/16/25 diagnosed slushy machine. Able to physically hold rotator stationary. W…"
type textarea "x"
type textarea "8/16/25 diagnosed slushy machine. Able to physically hold rotator stationary. W…"
type textarea "x"
type textarea "8/16/25 diagnosed slushy machine. Able to physically hold rotator stationary. W…"
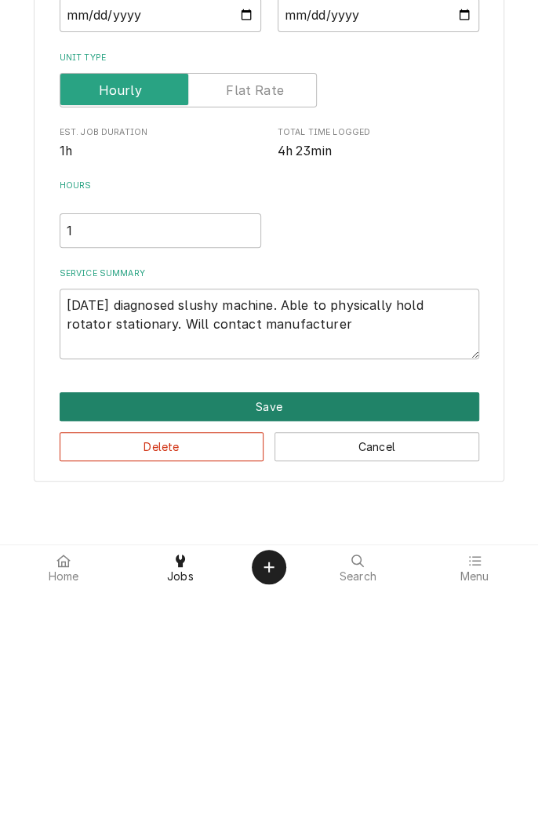
click at [274, 667] on button "Save" at bounding box center [270, 657] width 420 height 29
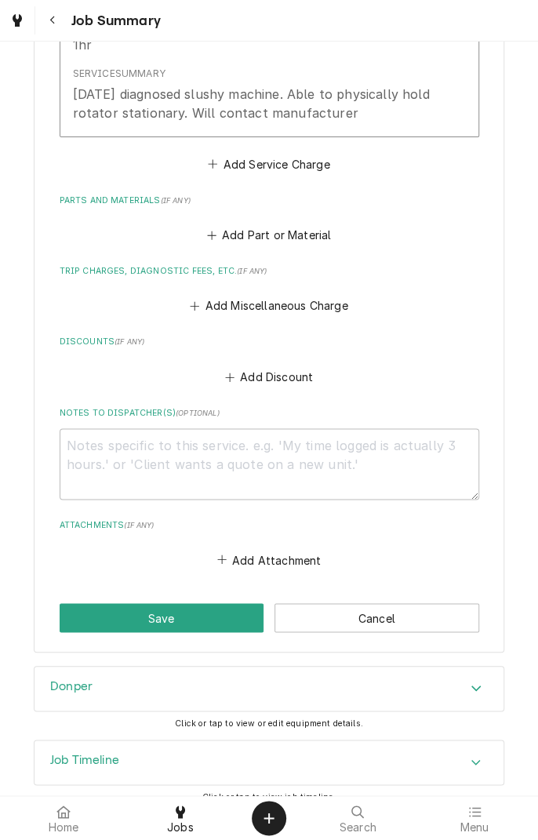
scroll to position [552, 0]
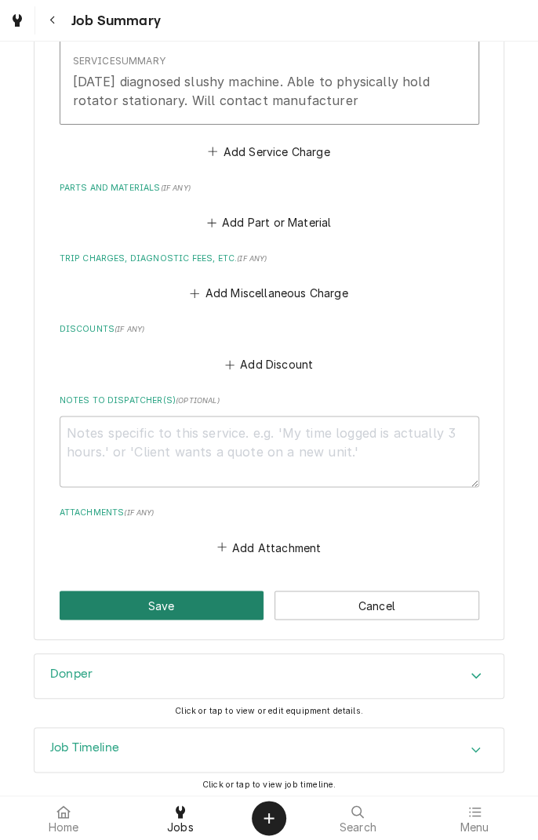
click at [199, 602] on button "Save" at bounding box center [162, 605] width 205 height 29
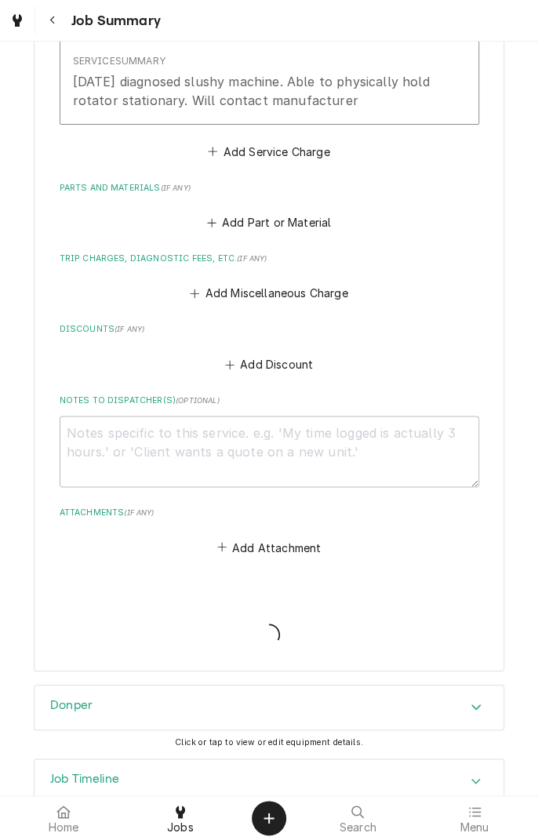
type textarea "x"
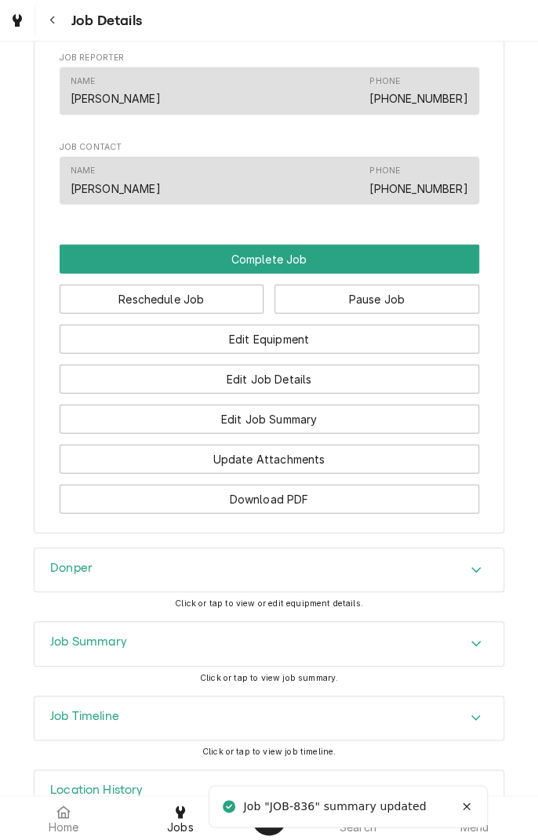
scroll to position [1156, 0]
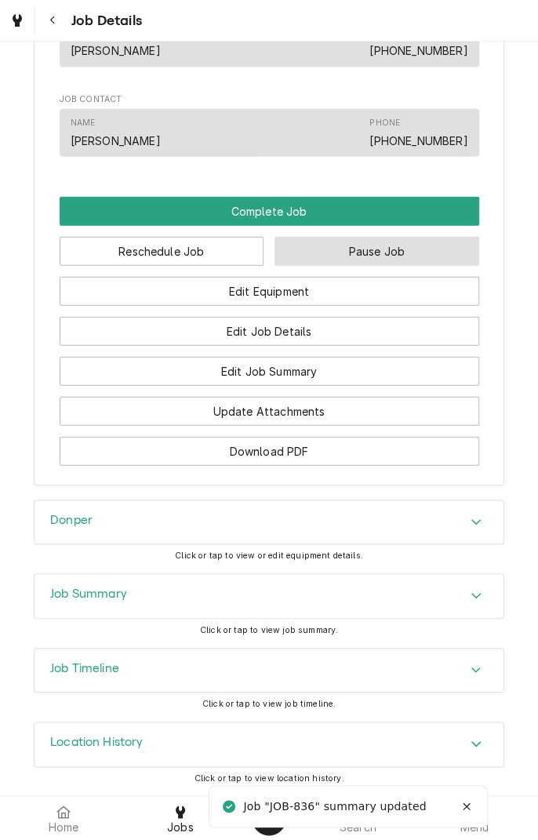
click at [393, 259] on button "Pause Job" at bounding box center [377, 251] width 205 height 29
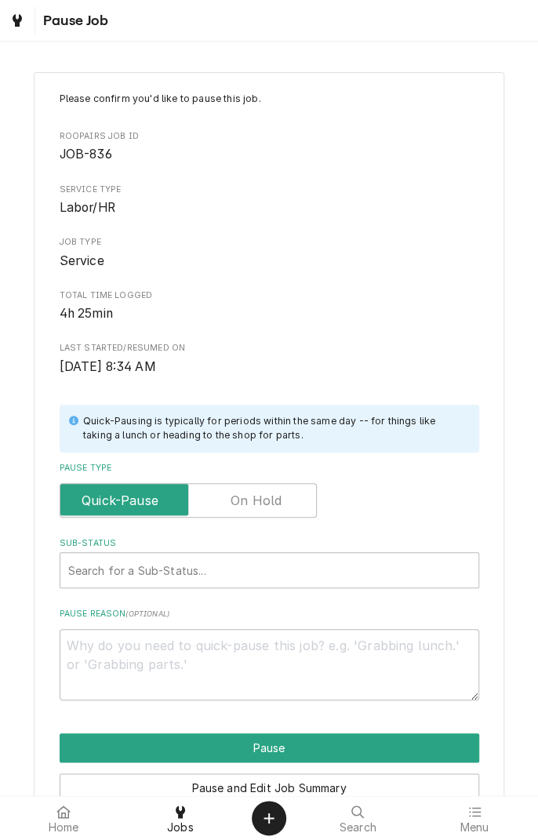
click at [278, 507] on label "Pause Type" at bounding box center [188, 500] width 257 height 35
click at [278, 507] on input "Pause Type" at bounding box center [188, 500] width 243 height 35
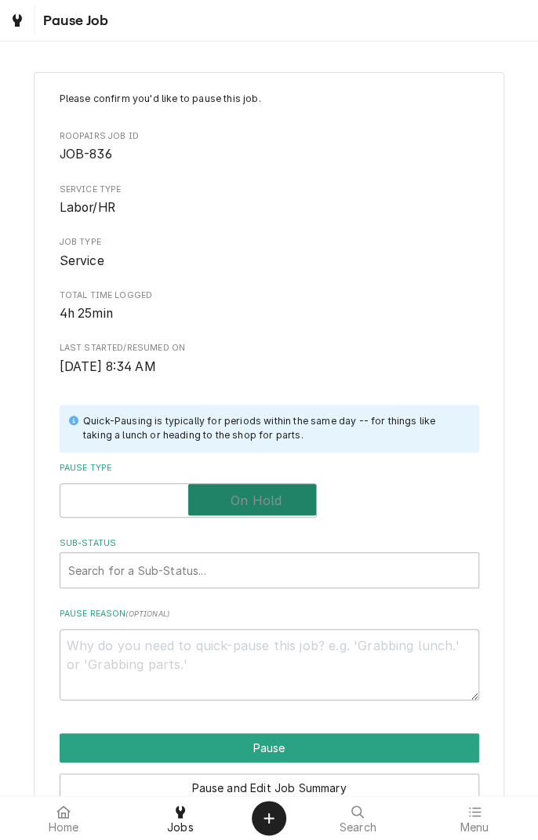
checkbox input "true"
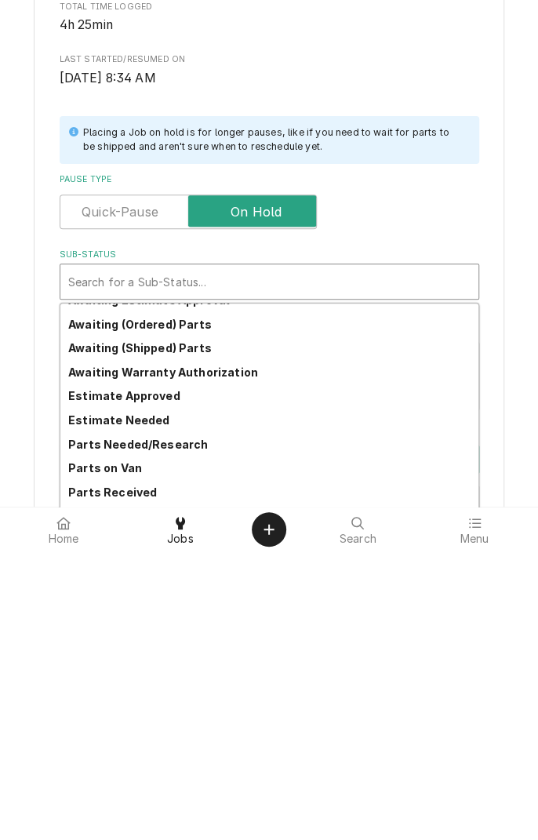
scroll to position [77, 0]
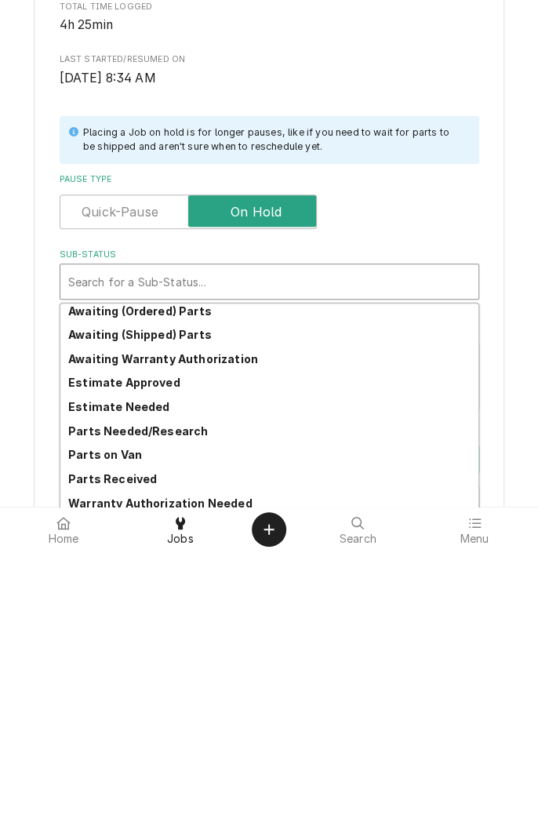
click at [191, 726] on div "Parts Needed/Research" at bounding box center [269, 720] width 418 height 24
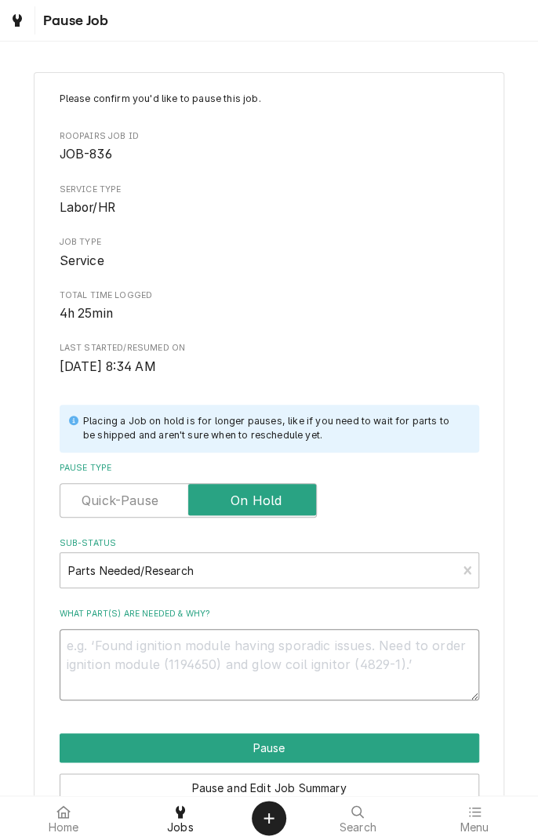
click at [202, 646] on textarea "What part(s) are needed & why?" at bounding box center [270, 664] width 420 height 71
type textarea "x"
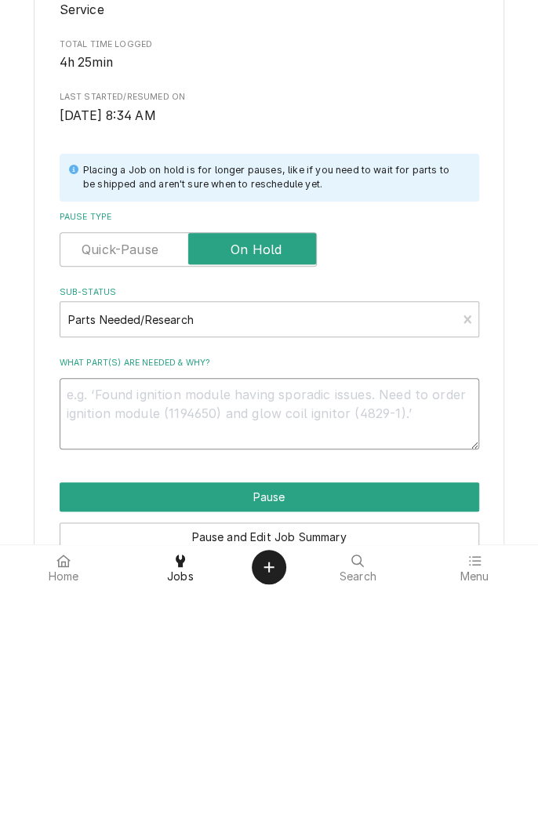
type textarea "C"
type textarea "x"
type textarea "Co"
type textarea "x"
type textarea "Con"
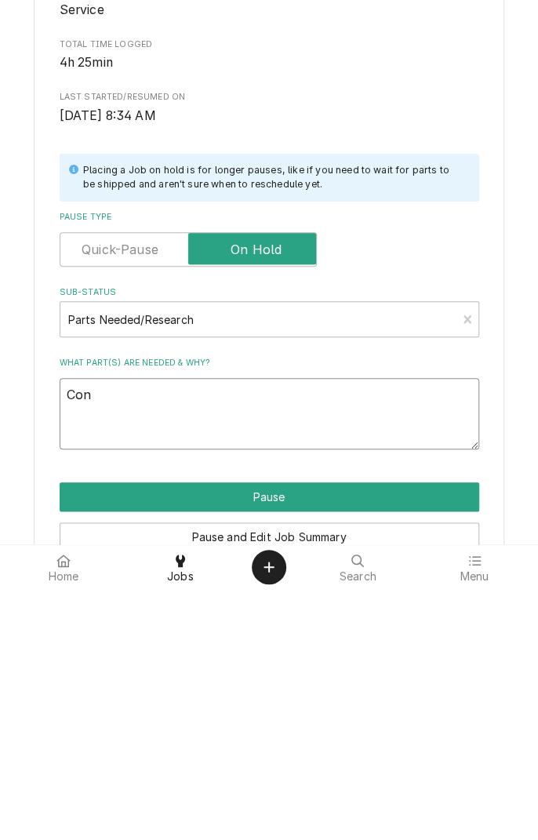
type textarea "x"
type textarea "Cont"
type textarea "x"
type textarea "Conta"
type textarea "x"
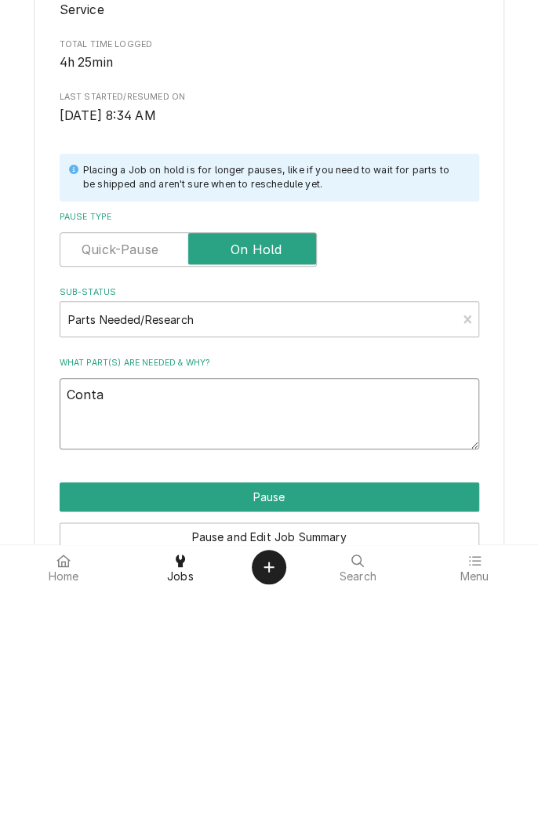
type textarea "Contac"
type textarea "x"
type textarea "Contact"
type textarea "x"
type textarea "Contact"
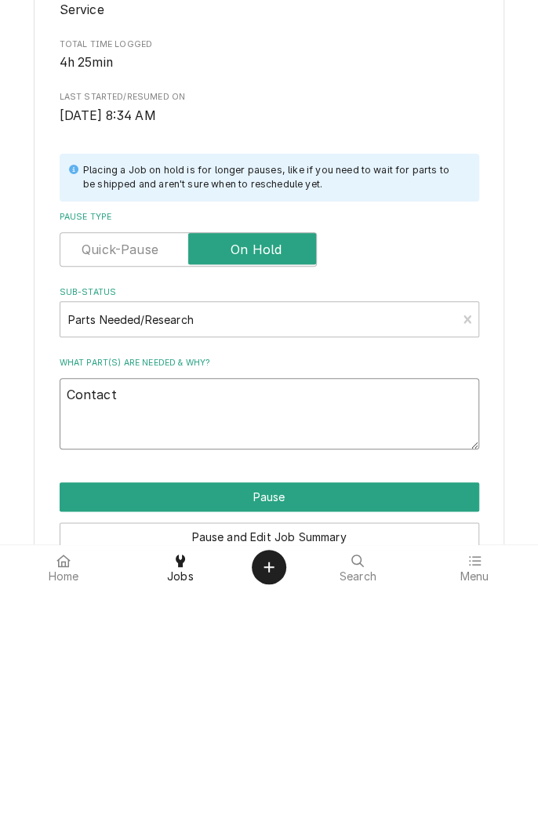
type textarea "x"
type textarea "Contact t"
type textarea "x"
type textarea "Contact te"
type textarea "x"
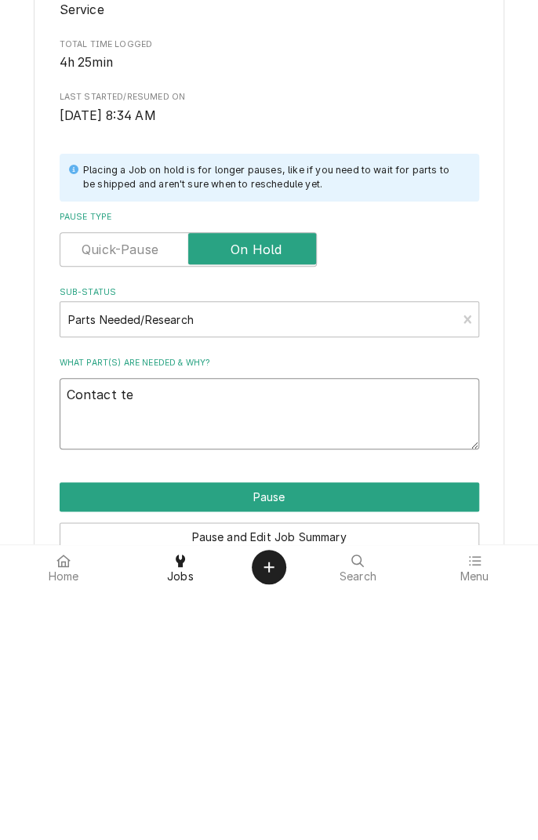
type textarea "Contact tec"
type textarea "x"
type textarea "Contact tech"
type textarea "x"
type textarea "Contact tech"
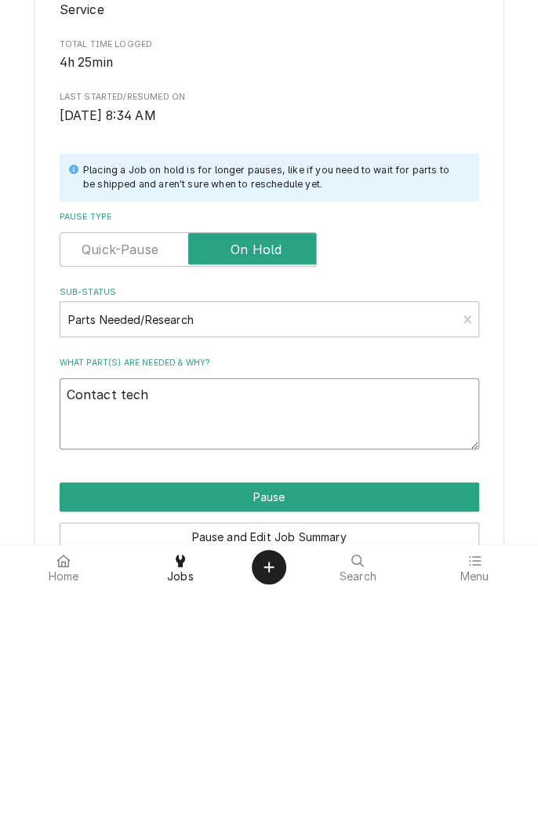
type textarea "x"
type textarea "Contact tech f"
type textarea "x"
type textarea "Contact tech fo"
type textarea "x"
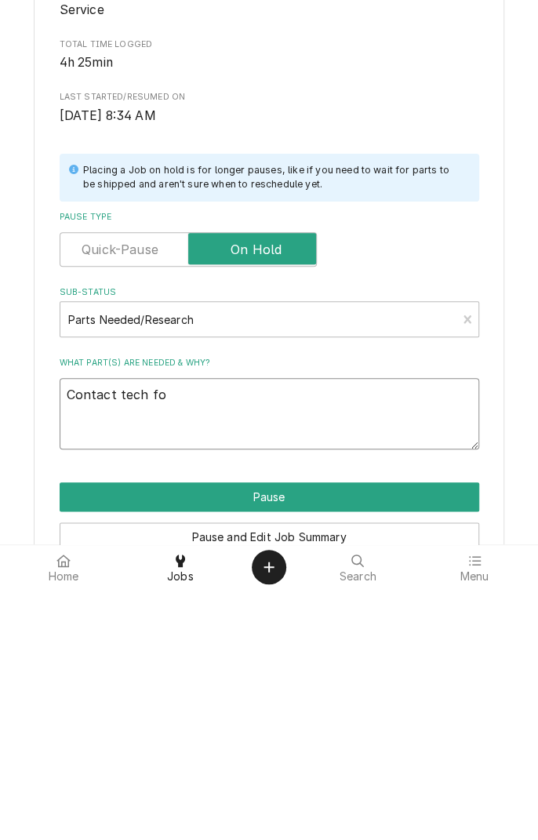
type textarea "Contact tech for"
type textarea "x"
type textarea "Contact tech for"
type textarea "x"
type textarea "Contact tech for a"
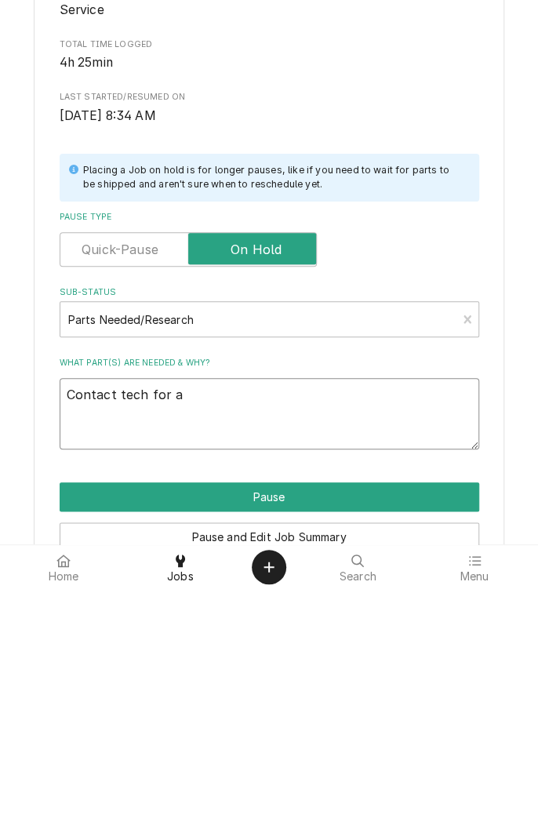
type textarea "x"
type textarea "Contact tech for as"
type textarea "x"
type textarea "Contact tech for ass"
type textarea "x"
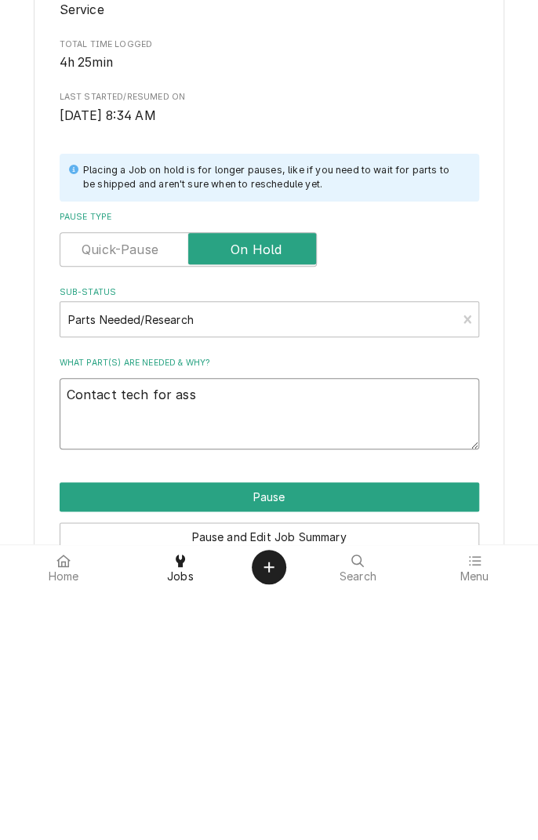
type textarea "Contact tech for assistance"
type textarea "x"
type textarea "Contact tech for assistance"
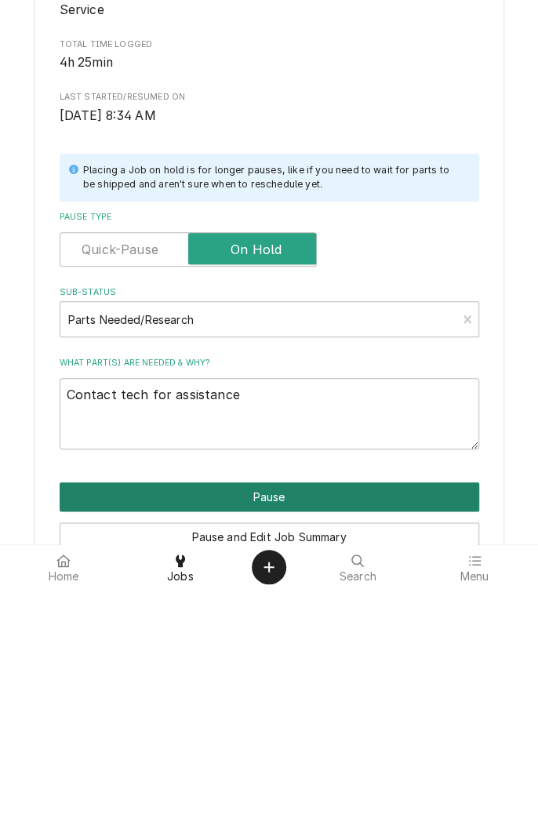
click at [305, 748] on button "Pause" at bounding box center [270, 747] width 420 height 29
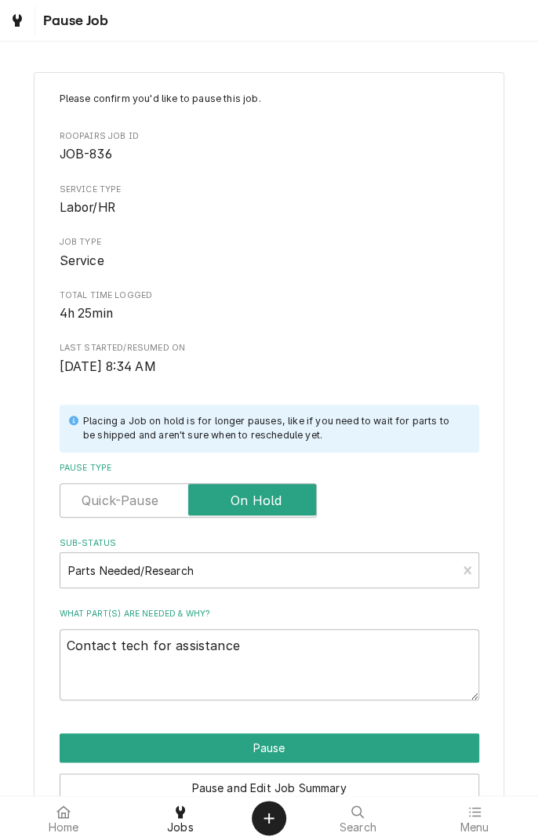
type textarea "x"
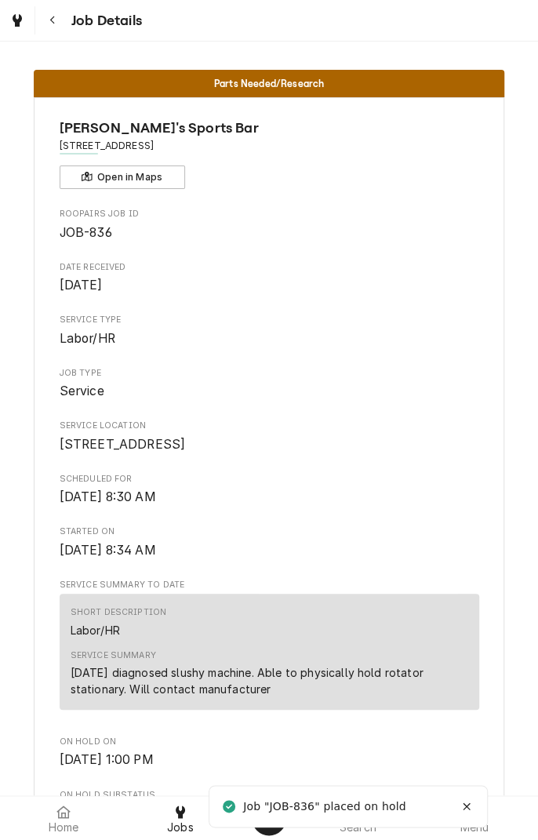
click at [61, 28] on button "Navigate back" at bounding box center [52, 20] width 28 height 28
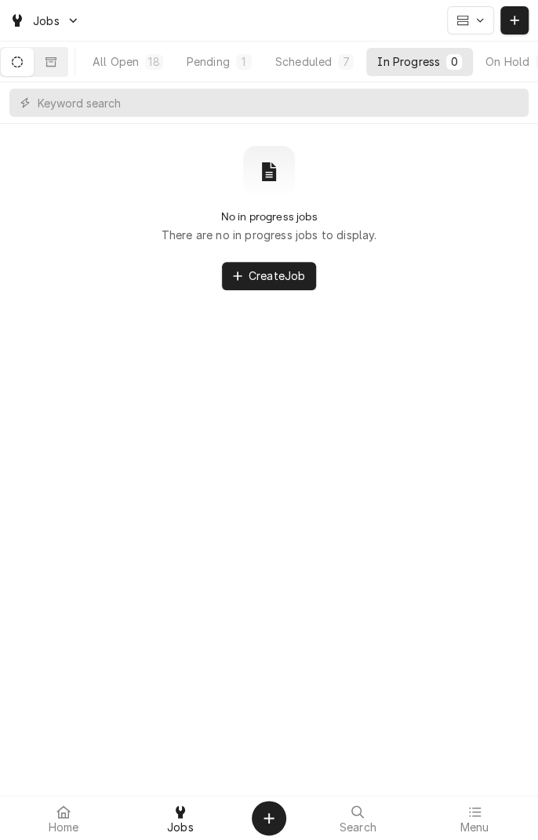
click at [158, 63] on div "18" at bounding box center [153, 61] width 11 height 16
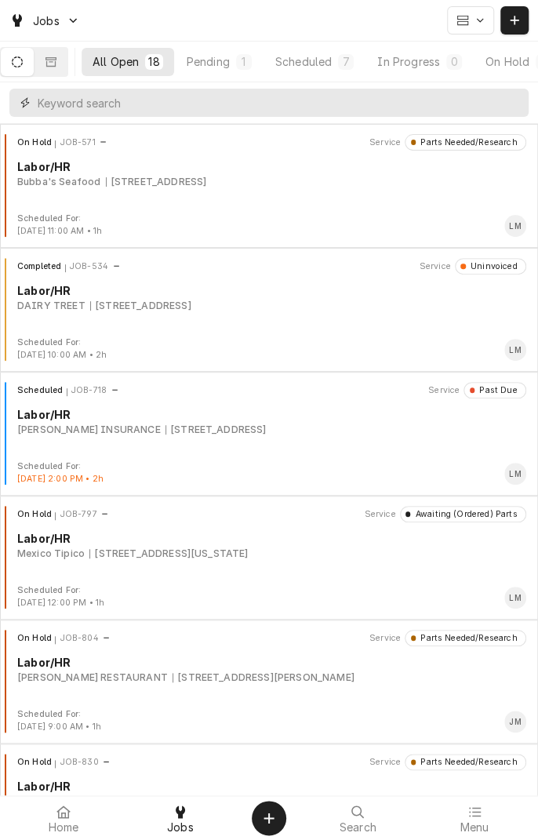
click at [202, 108] on input "Dynamic Content Wrapper" at bounding box center [279, 103] width 483 height 28
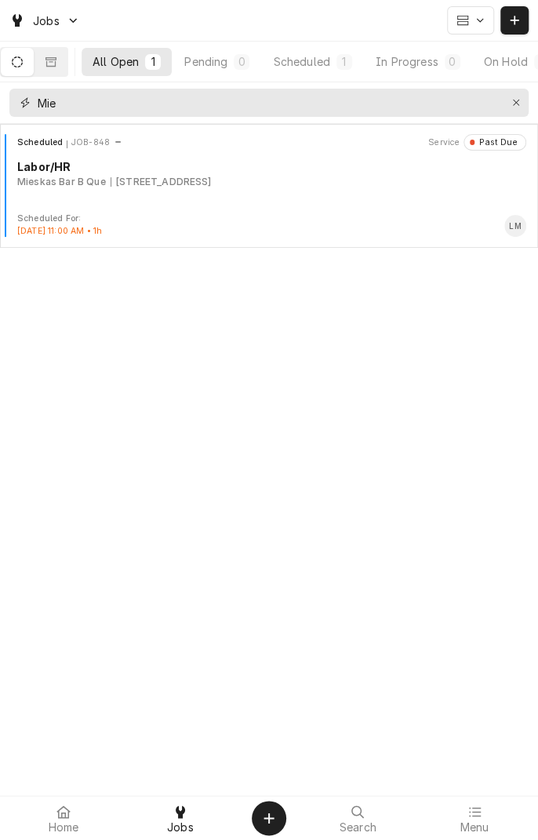
type input "Mie"
click at [166, 192] on div "Scheduled JOB-848 Service Past Due Labor/HR Mieskas Bar B Que 1604 Houston Hwy,…" at bounding box center [269, 173] width 526 height 78
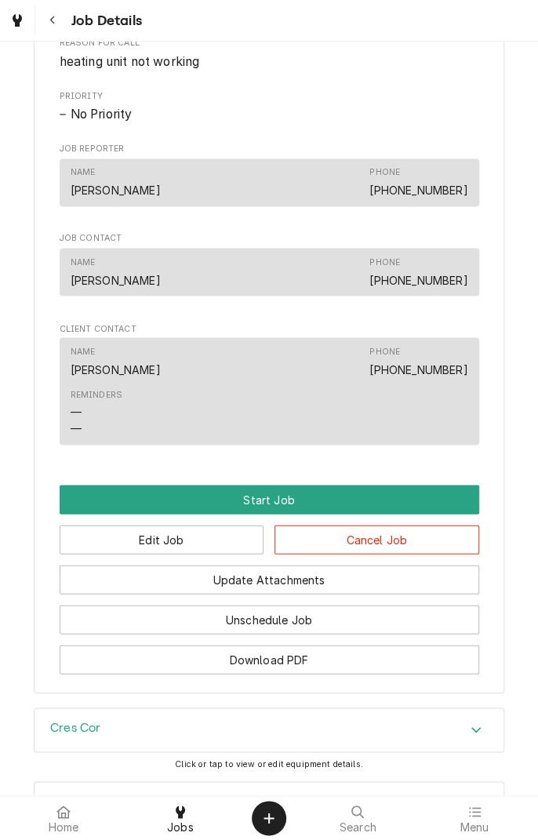
scroll to position [870, 0]
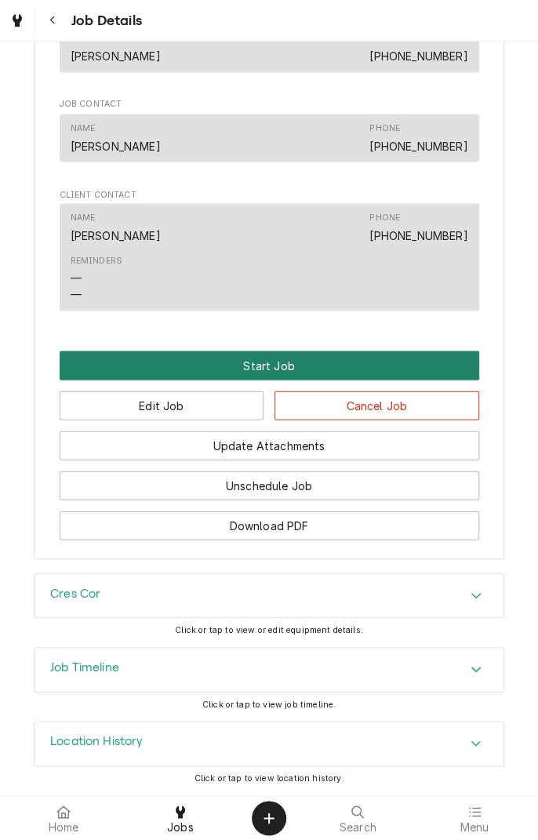
click at [289, 368] on button "Start Job" at bounding box center [270, 365] width 420 height 29
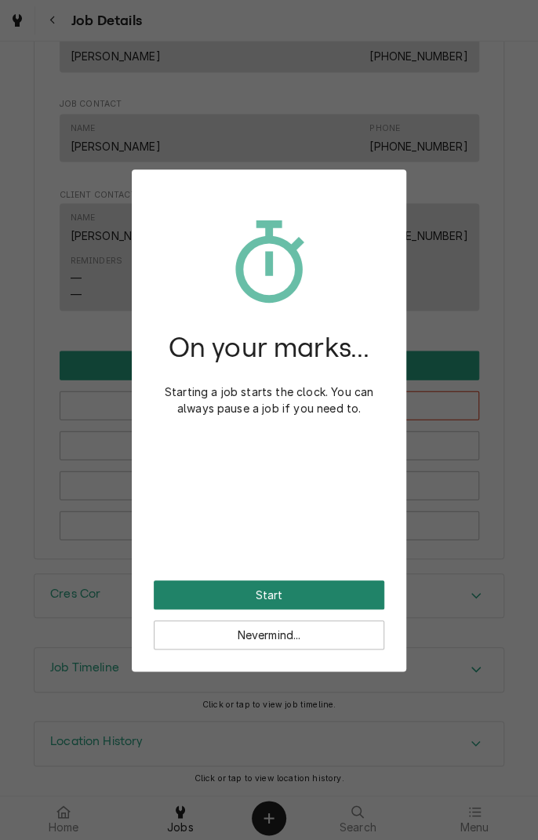
click at [300, 601] on button "Start" at bounding box center [269, 594] width 231 height 29
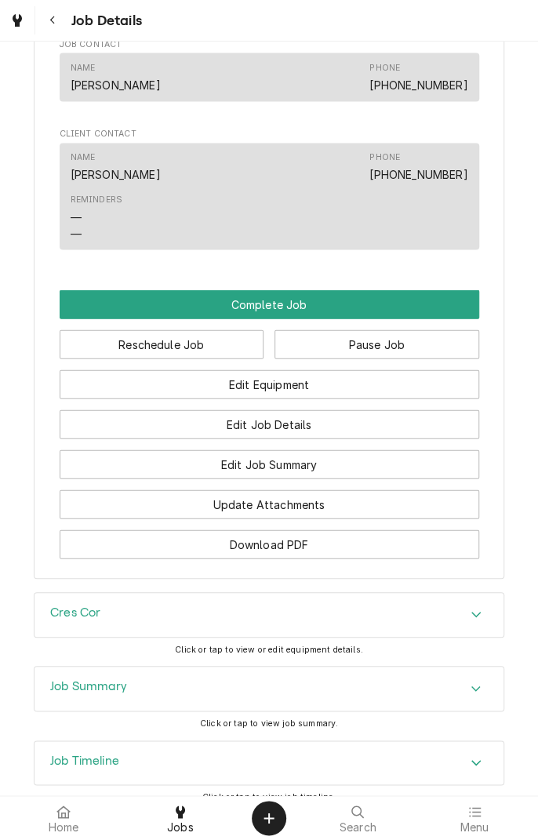
scroll to position [1077, 0]
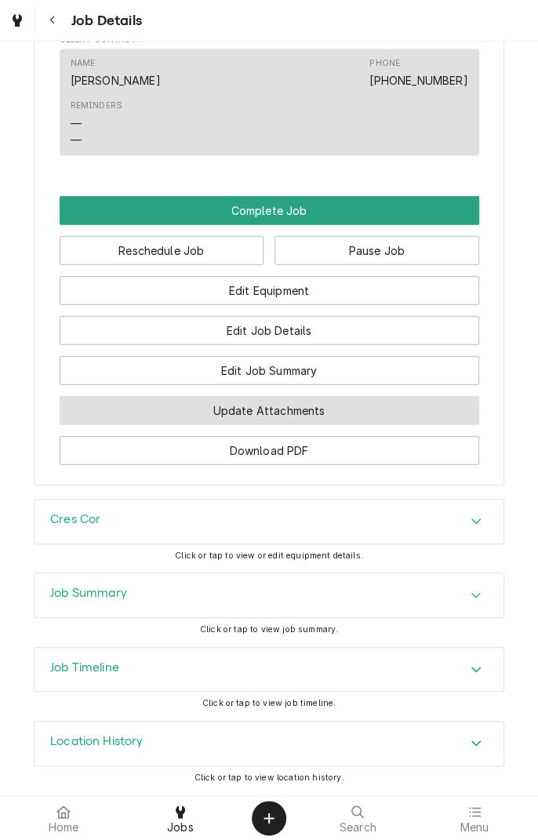
click at [344, 412] on button "Update Attachments" at bounding box center [270, 410] width 420 height 29
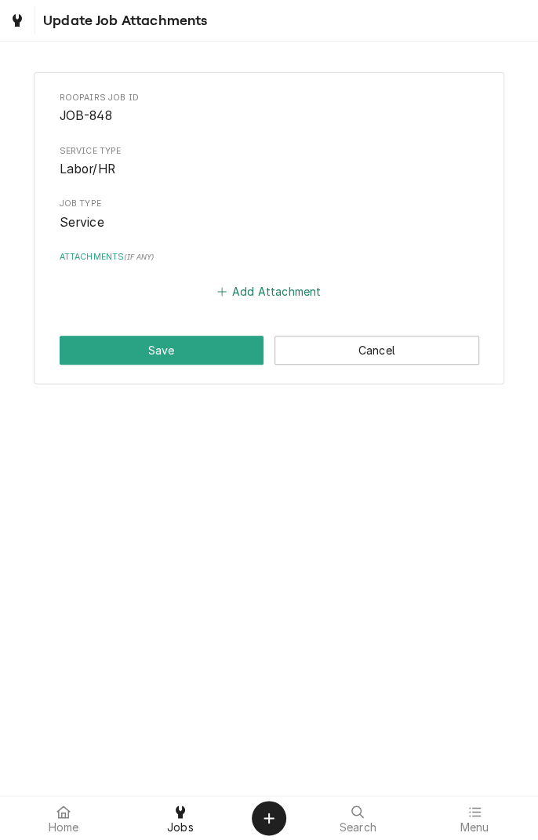
click at [243, 295] on button "Add Attachment" at bounding box center [269, 292] width 110 height 22
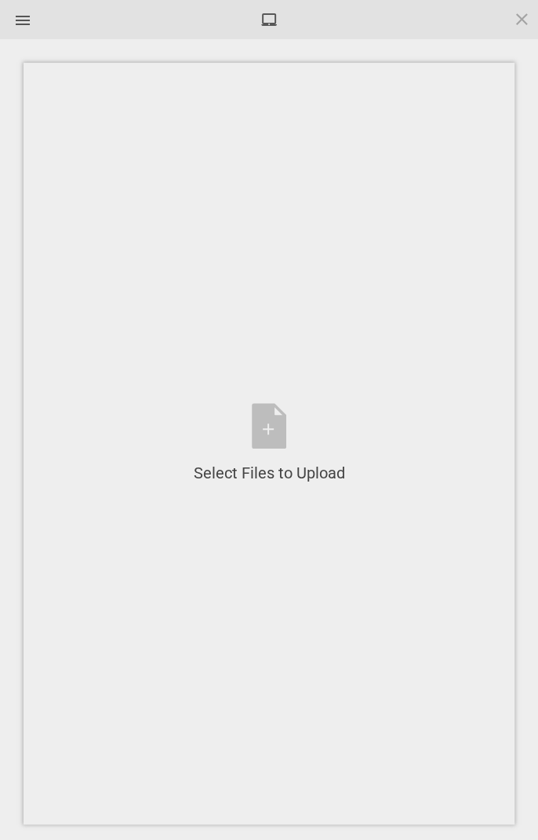
click at [267, 430] on div "Select Files to Upload or Drag and Drop, Copy and Paste Files" at bounding box center [269, 443] width 151 height 81
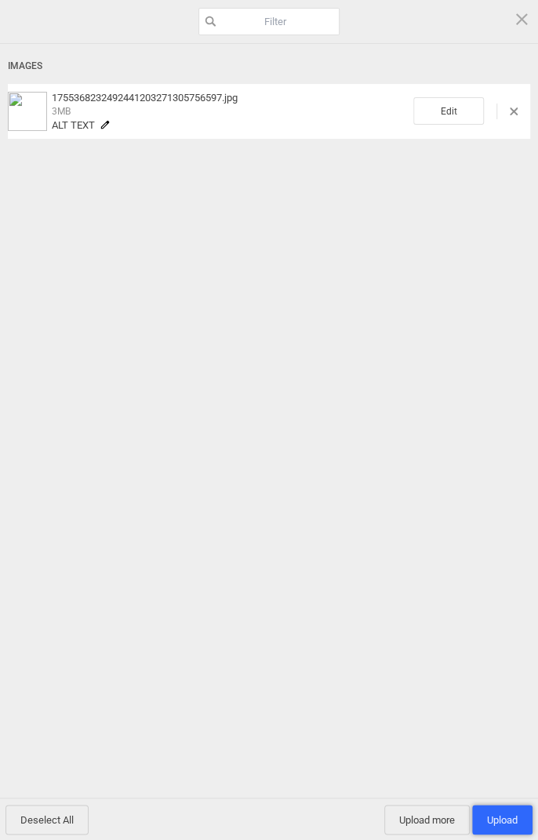
click at [501, 820] on span "Upload 1" at bounding box center [502, 820] width 31 height 12
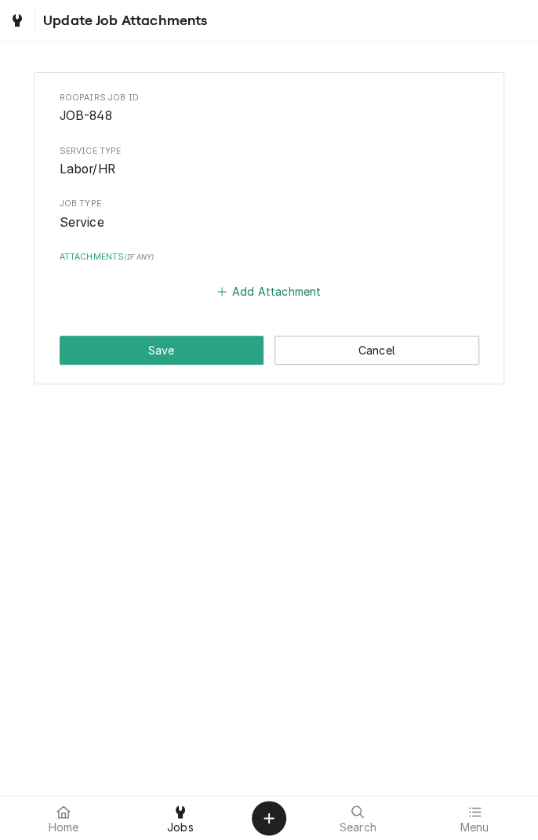
click at [230, 292] on button "Add Attachment" at bounding box center [269, 292] width 110 height 22
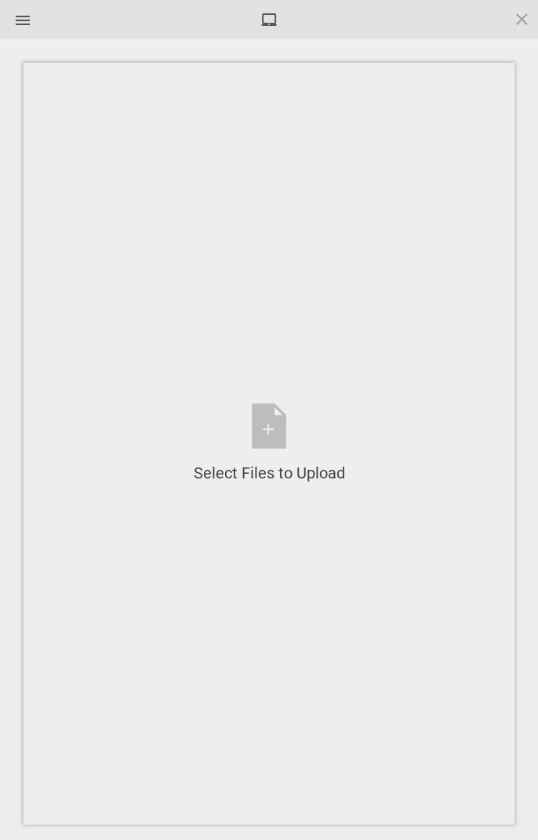
click at [264, 428] on div "Select Files to Upload or Drag and Drop, Copy and Paste Files" at bounding box center [269, 443] width 151 height 81
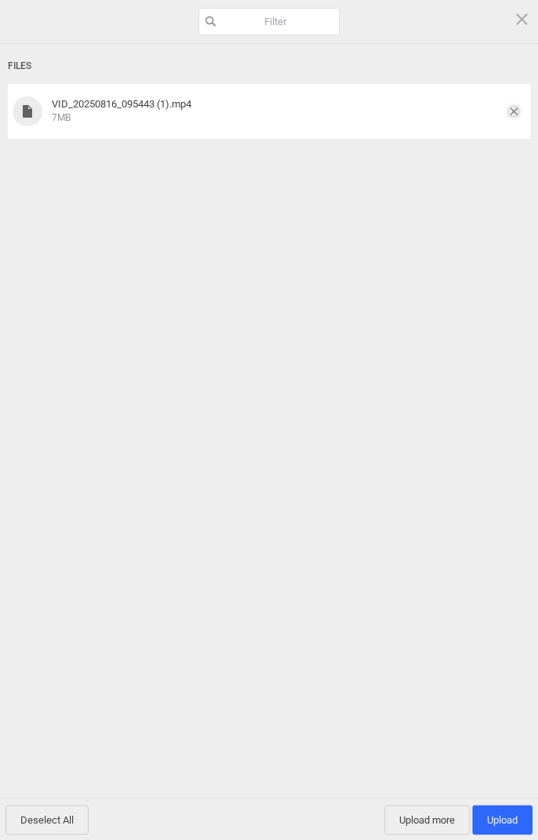
click at [513, 110] on span at bounding box center [514, 111] width 8 height 8
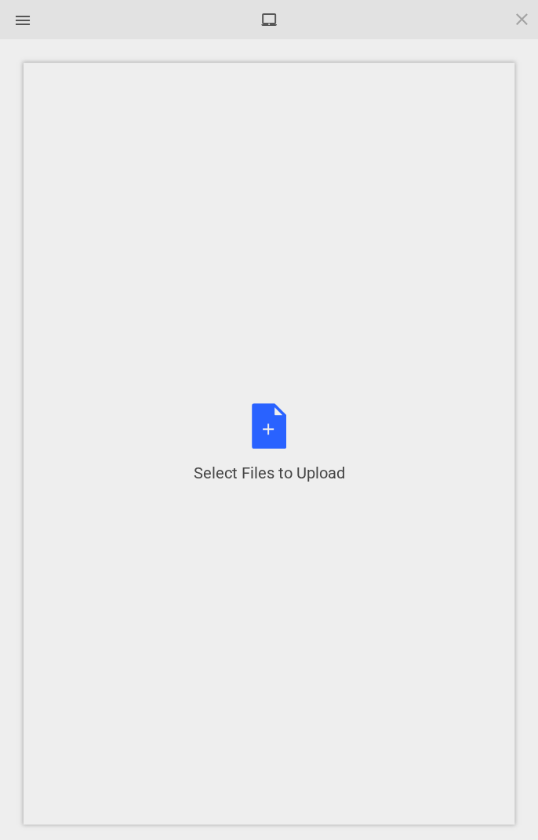
click at [272, 436] on div "Select Files to Upload or Drag and Drop, Copy and Paste Files" at bounding box center [269, 443] width 151 height 81
click at [275, 436] on div "Select Files to Upload or Drag and Drop, Copy and Paste Files" at bounding box center [269, 443] width 151 height 81
click at [263, 430] on div "Select Files to Upload or Drag and Drop, Copy and Paste Files" at bounding box center [269, 443] width 151 height 81
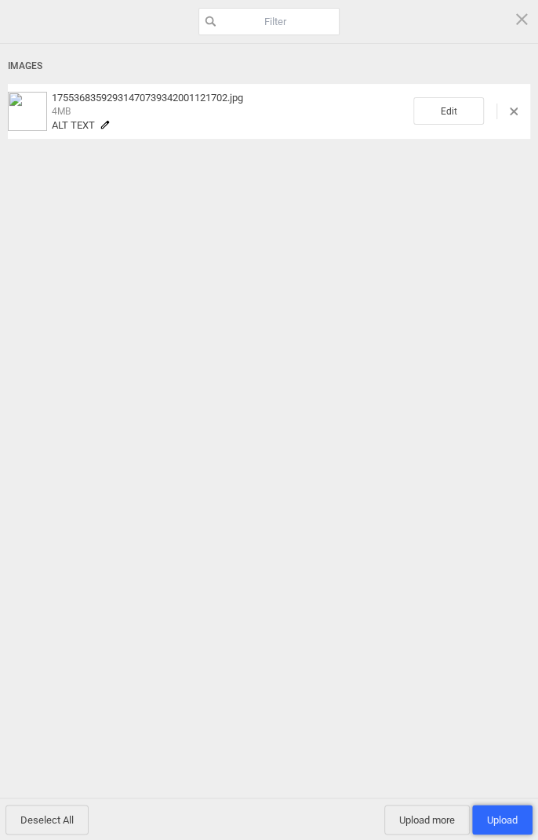
click at [500, 824] on span "Upload 1" at bounding box center [502, 820] width 31 height 12
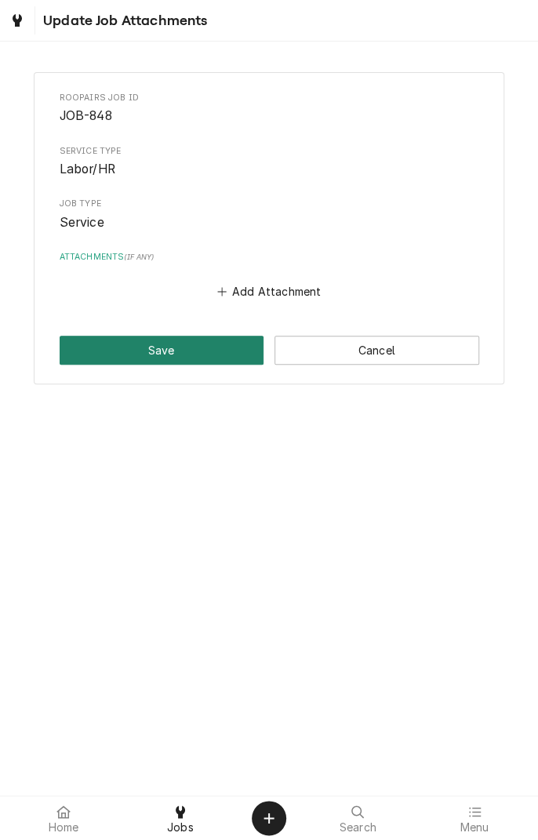
click at [136, 362] on button "Save" at bounding box center [162, 350] width 205 height 29
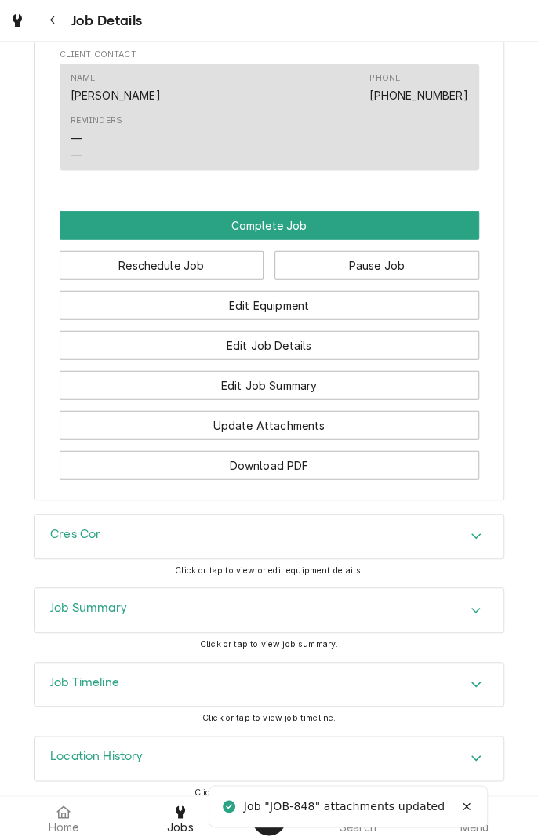
scroll to position [1077, 0]
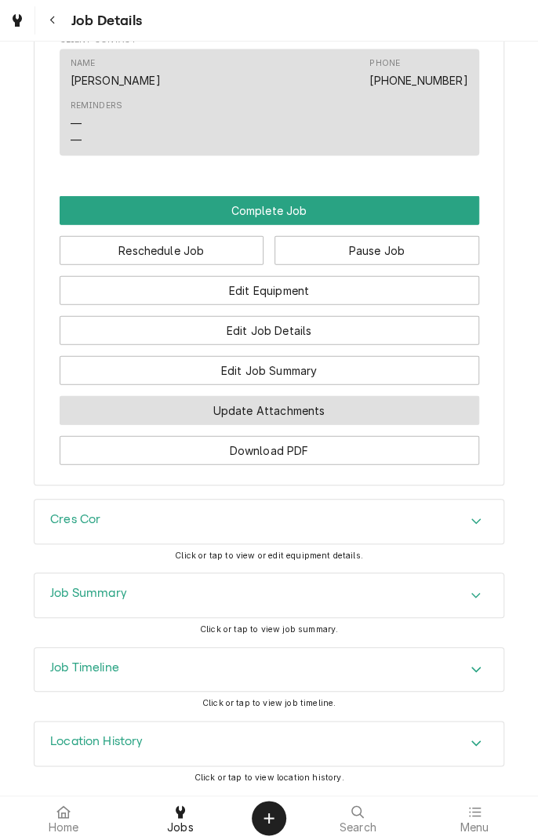
click at [340, 419] on button "Update Attachments" at bounding box center [270, 410] width 420 height 29
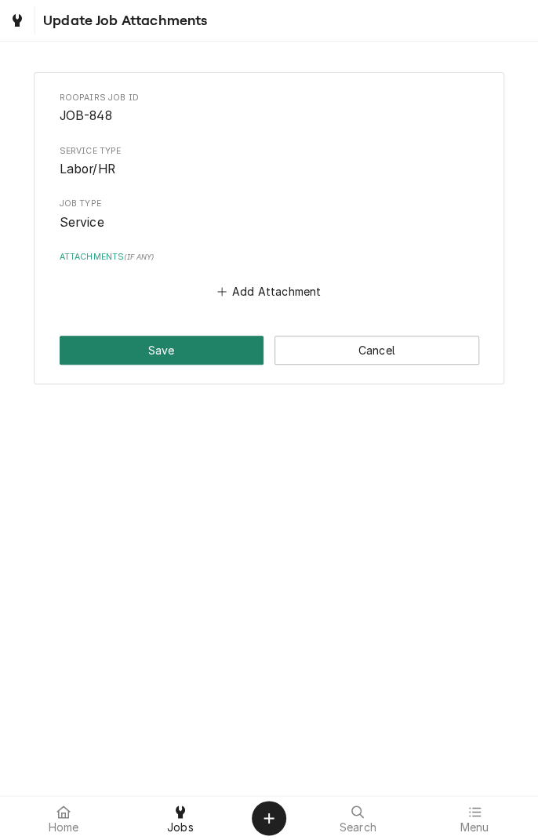
click at [155, 346] on button "Save" at bounding box center [162, 350] width 205 height 29
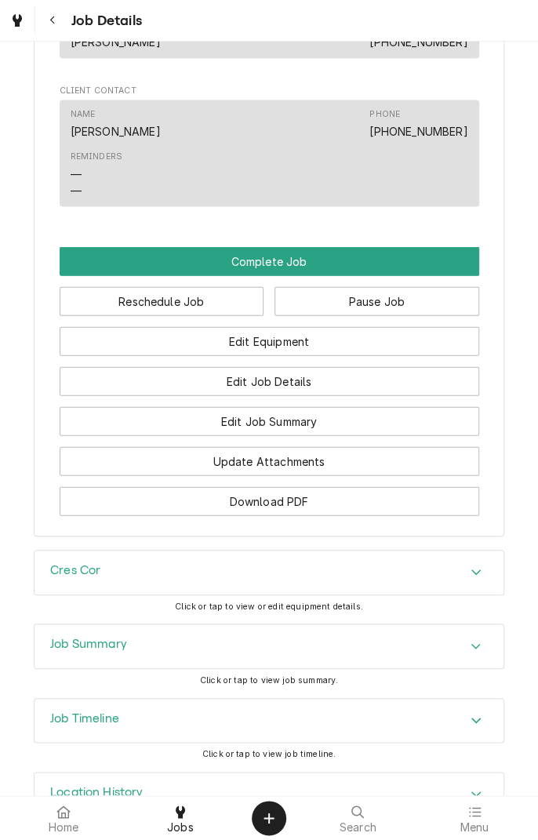
scroll to position [1077, 0]
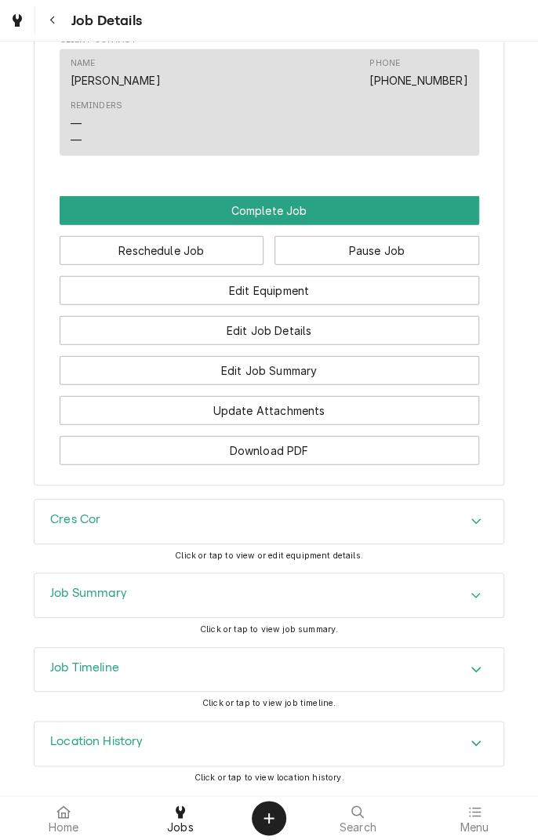
click at [475, 527] on icon "Accordion Header" at bounding box center [476, 521] width 11 height 13
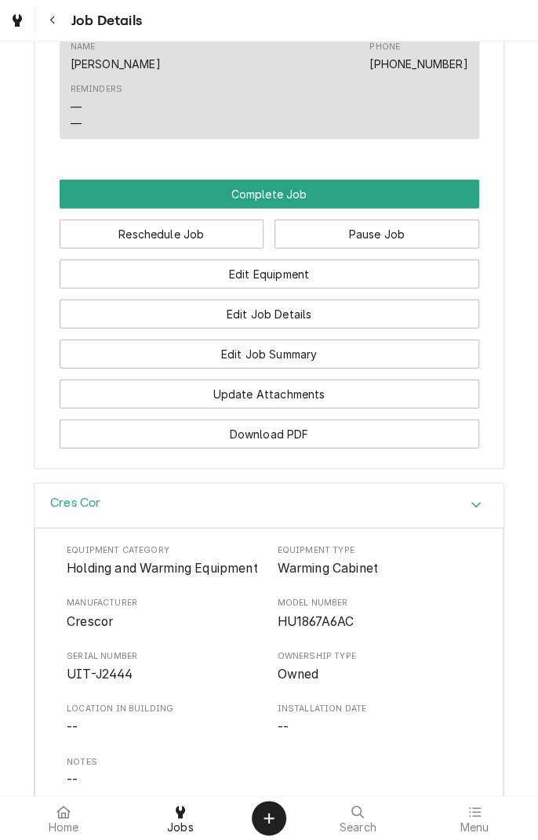
click at [483, 515] on div "Accordion Header" at bounding box center [476, 505] width 24 height 19
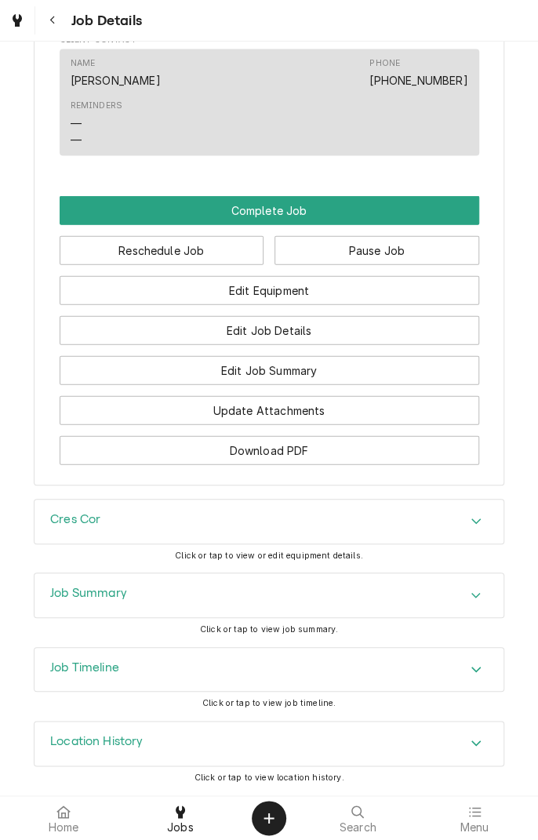
click at [475, 531] on div "Accordion Header" at bounding box center [476, 521] width 24 height 19
